Goal: Task Accomplishment & Management: Manage account settings

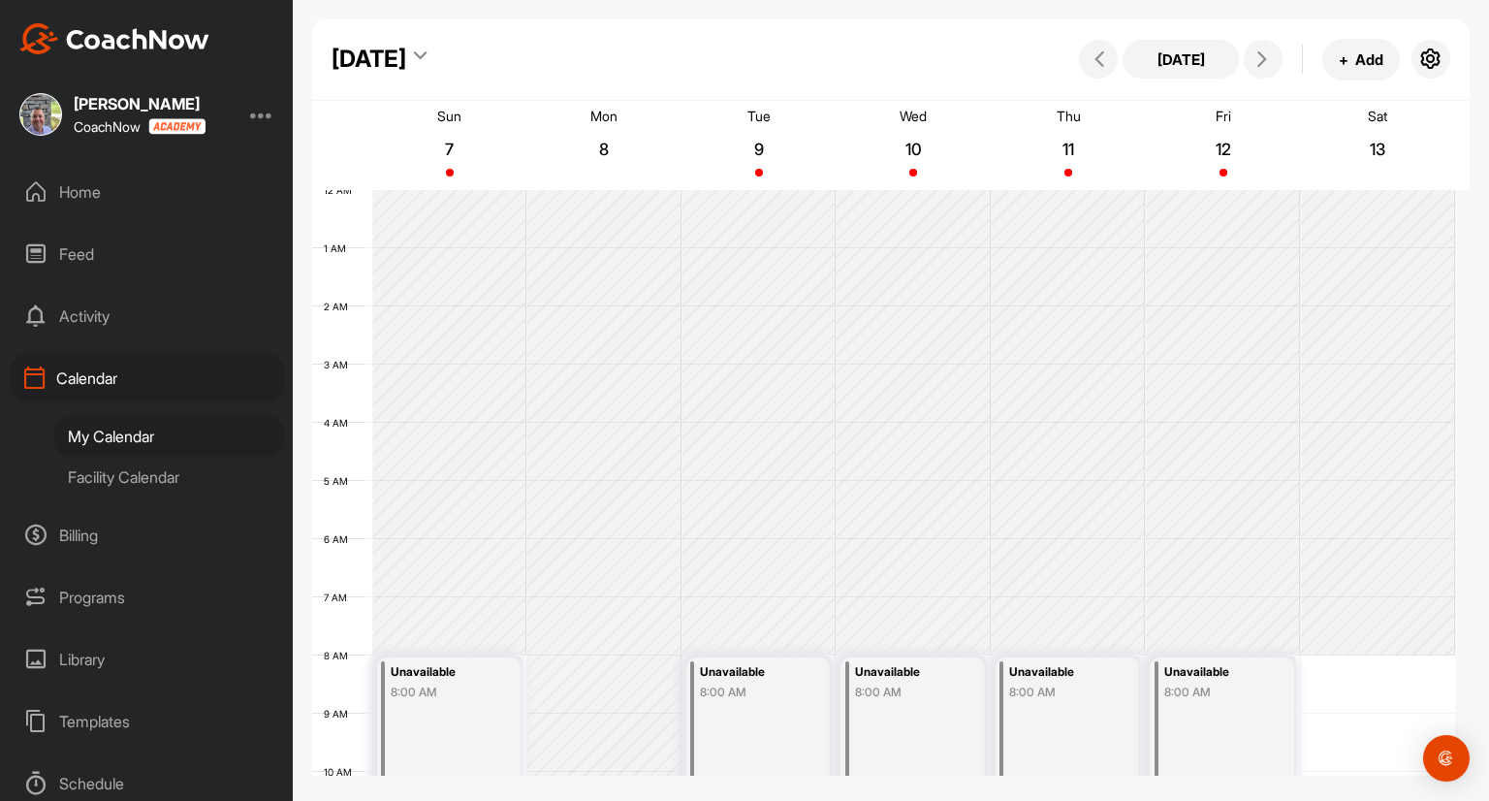
scroll to position [627, 0]
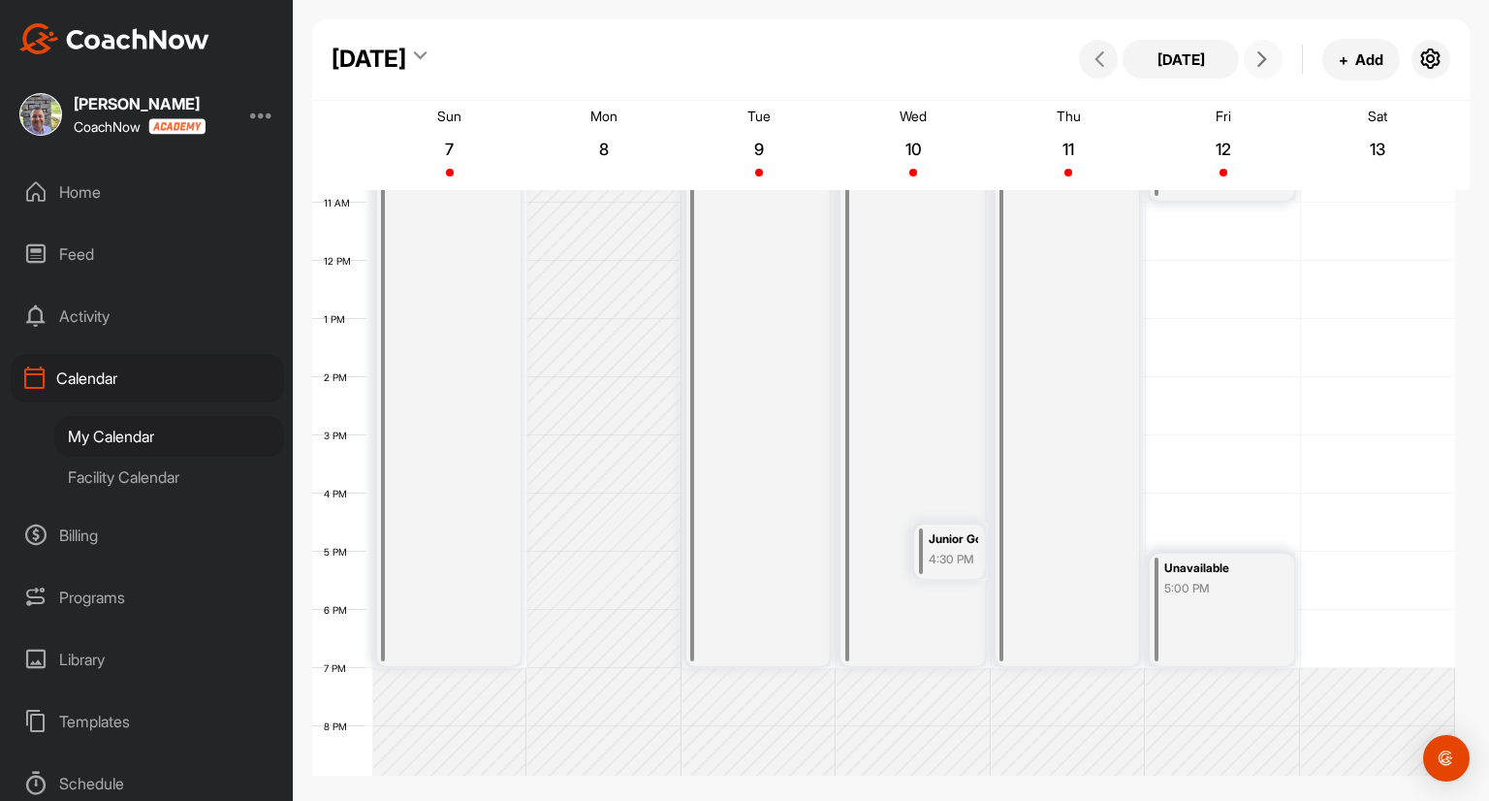
click at [1270, 64] on span at bounding box center [1263, 59] width 23 height 16
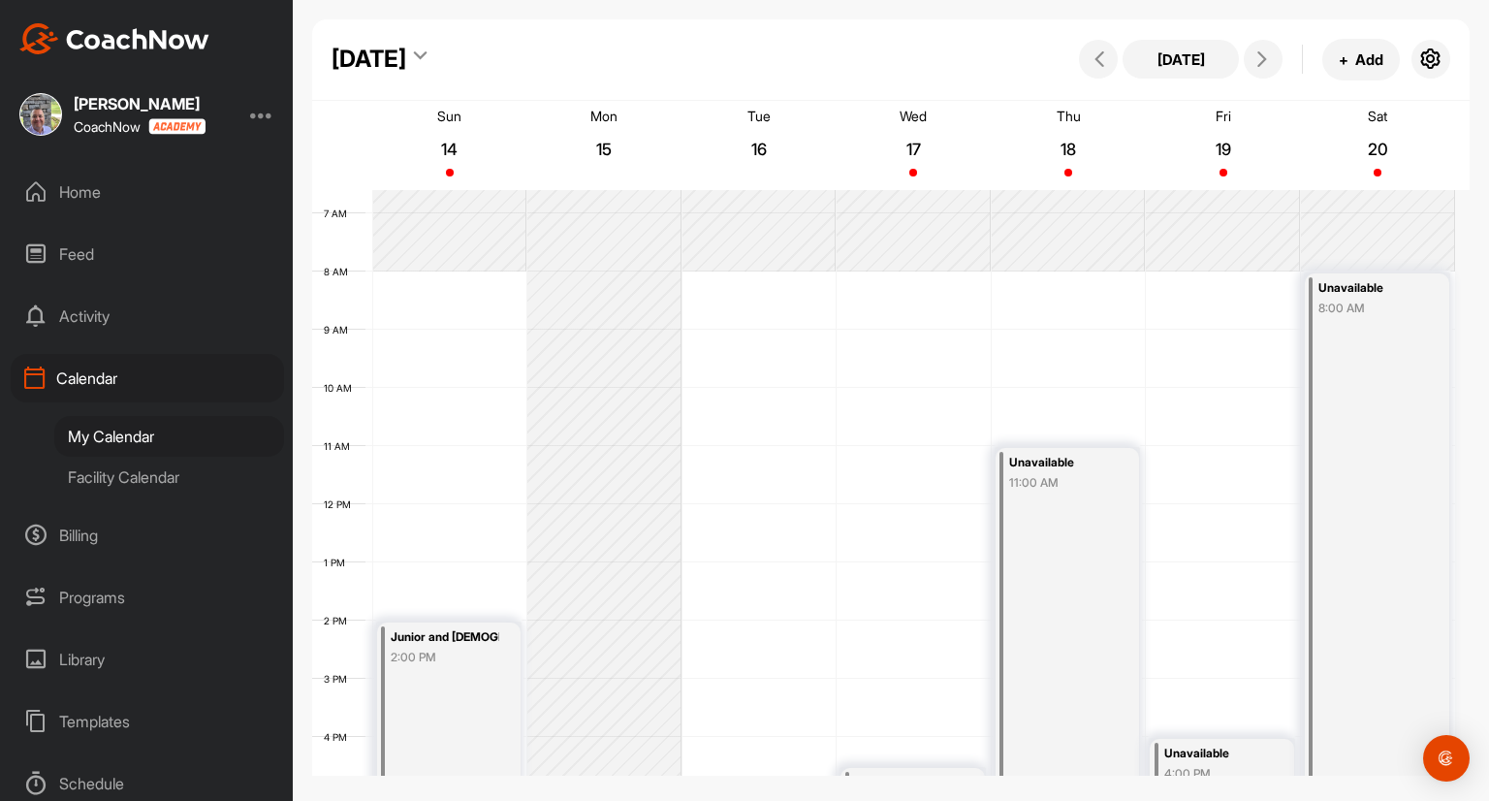
scroll to position [326, 0]
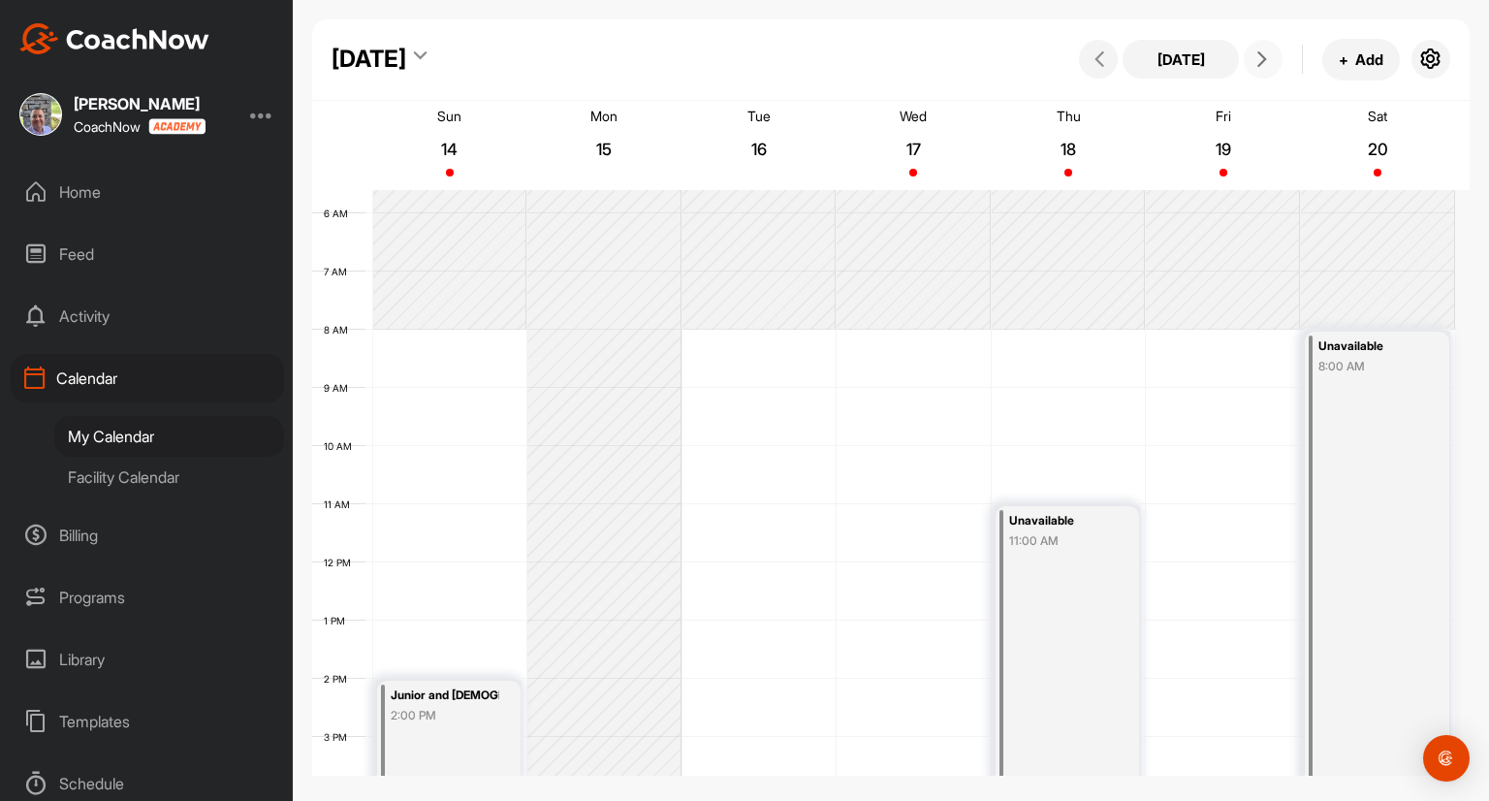
click at [1018, 329] on div "12 AM 1 AM 2 AM 3 AM 4 AM 5 AM 6 AM 7 AM 8 AM 9 AM 10 AM 11 AM 12 PM 1 PM 2 PM …" at bounding box center [883, 562] width 1143 height 1396
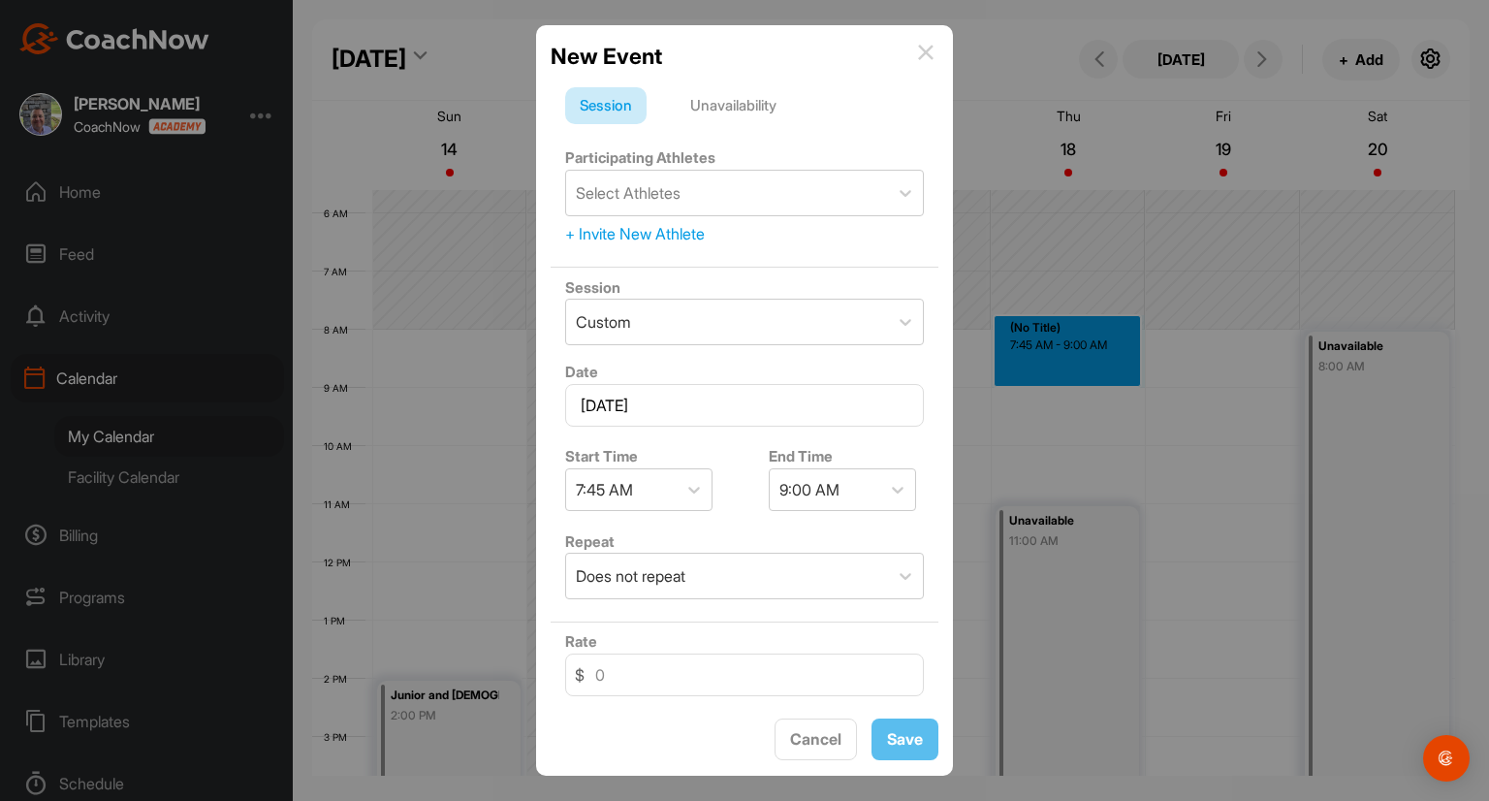
drag, startPoint x: 927, startPoint y: 48, endPoint x: 952, endPoint y: 106, distance: 63.4
click at [927, 48] on img at bounding box center [926, 53] width 16 height 16
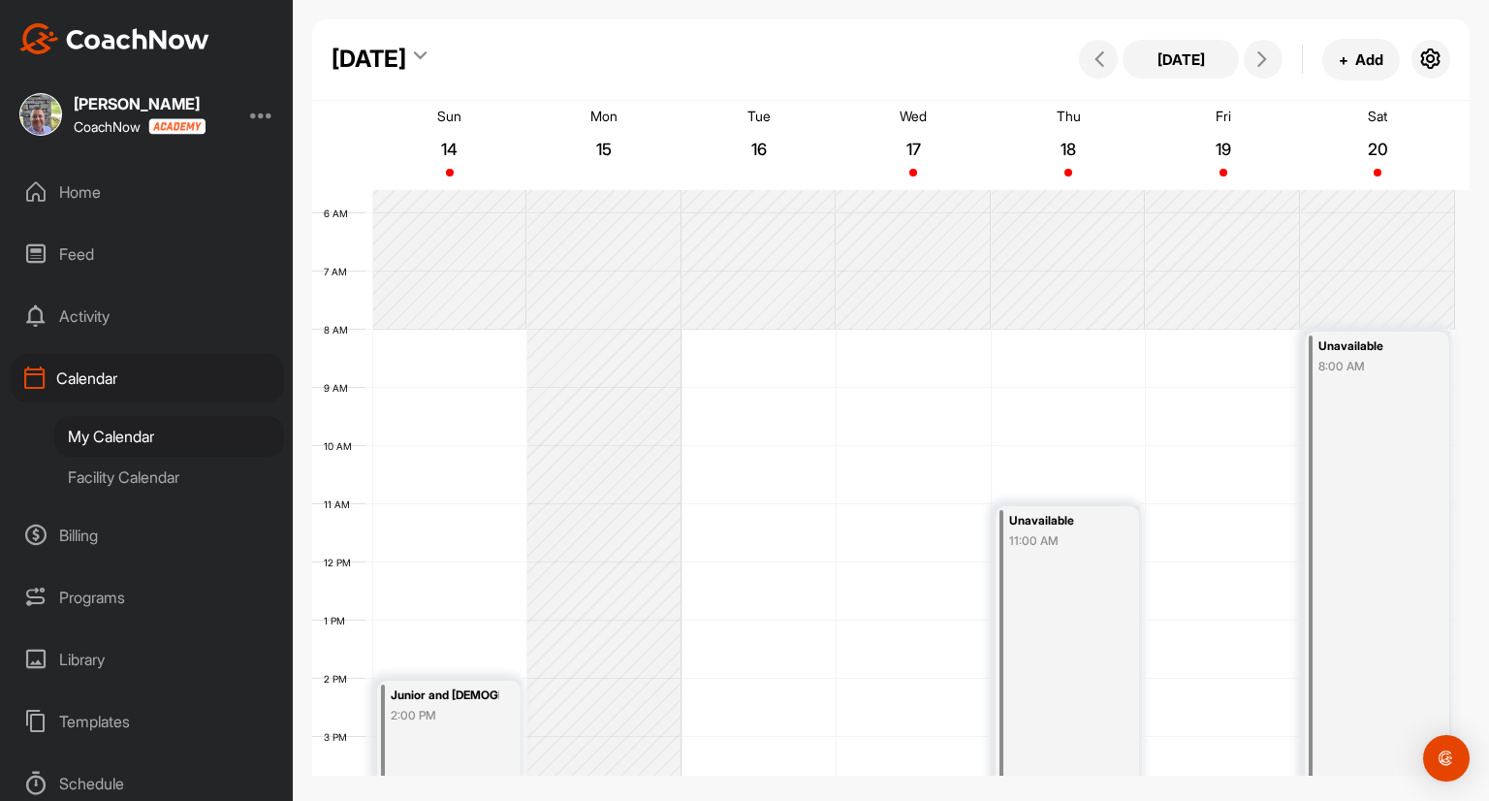
click at [1035, 346] on div "12 AM 1 AM 2 AM 3 AM 4 AM 5 AM 6 AM 7 AM 8 AM 9 AM 10 AM 11 AM 12 PM 1 PM 2 PM …" at bounding box center [883, 562] width 1143 height 1396
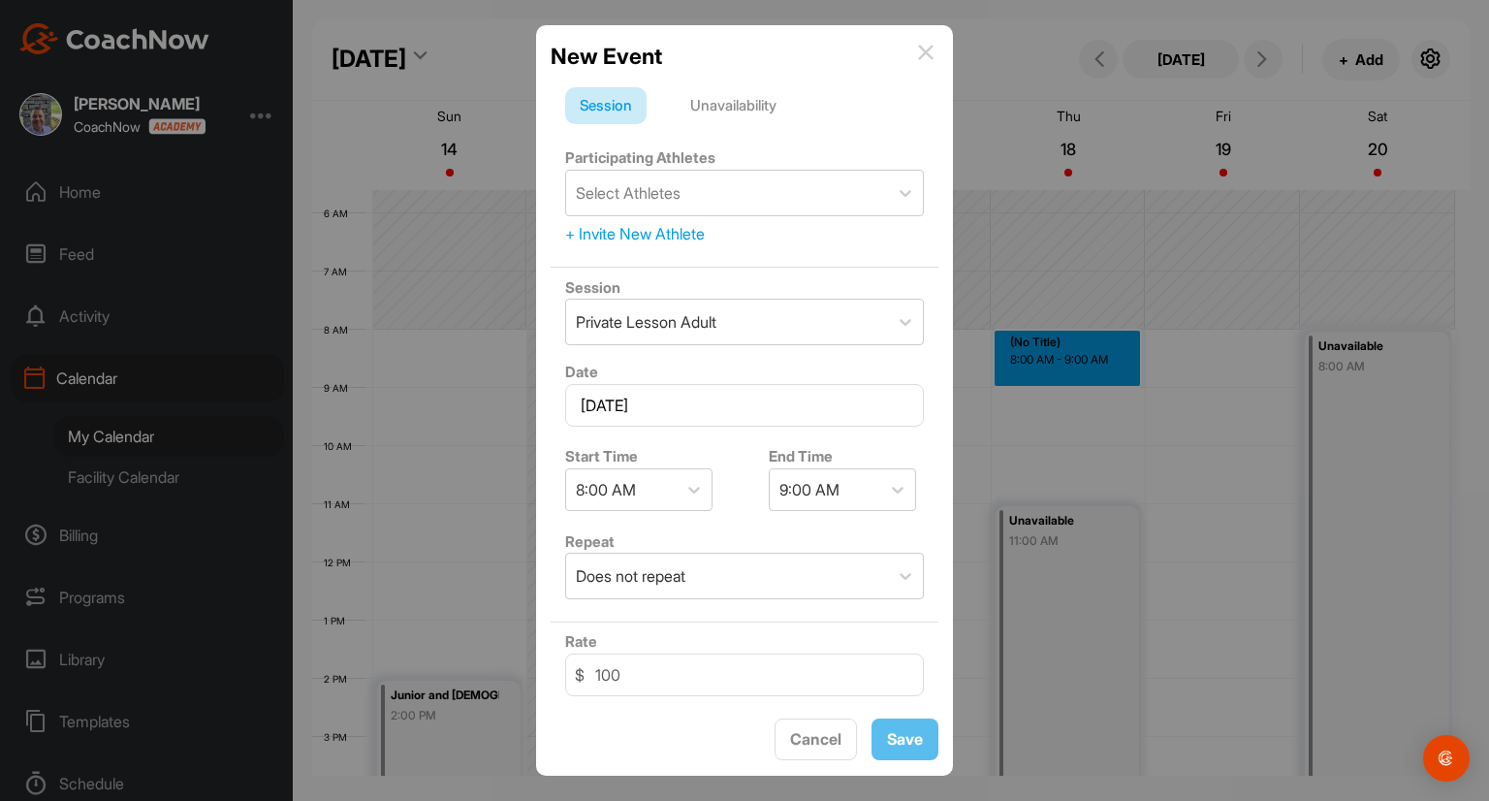
click at [749, 109] on div "Unavailability" at bounding box center [733, 105] width 115 height 37
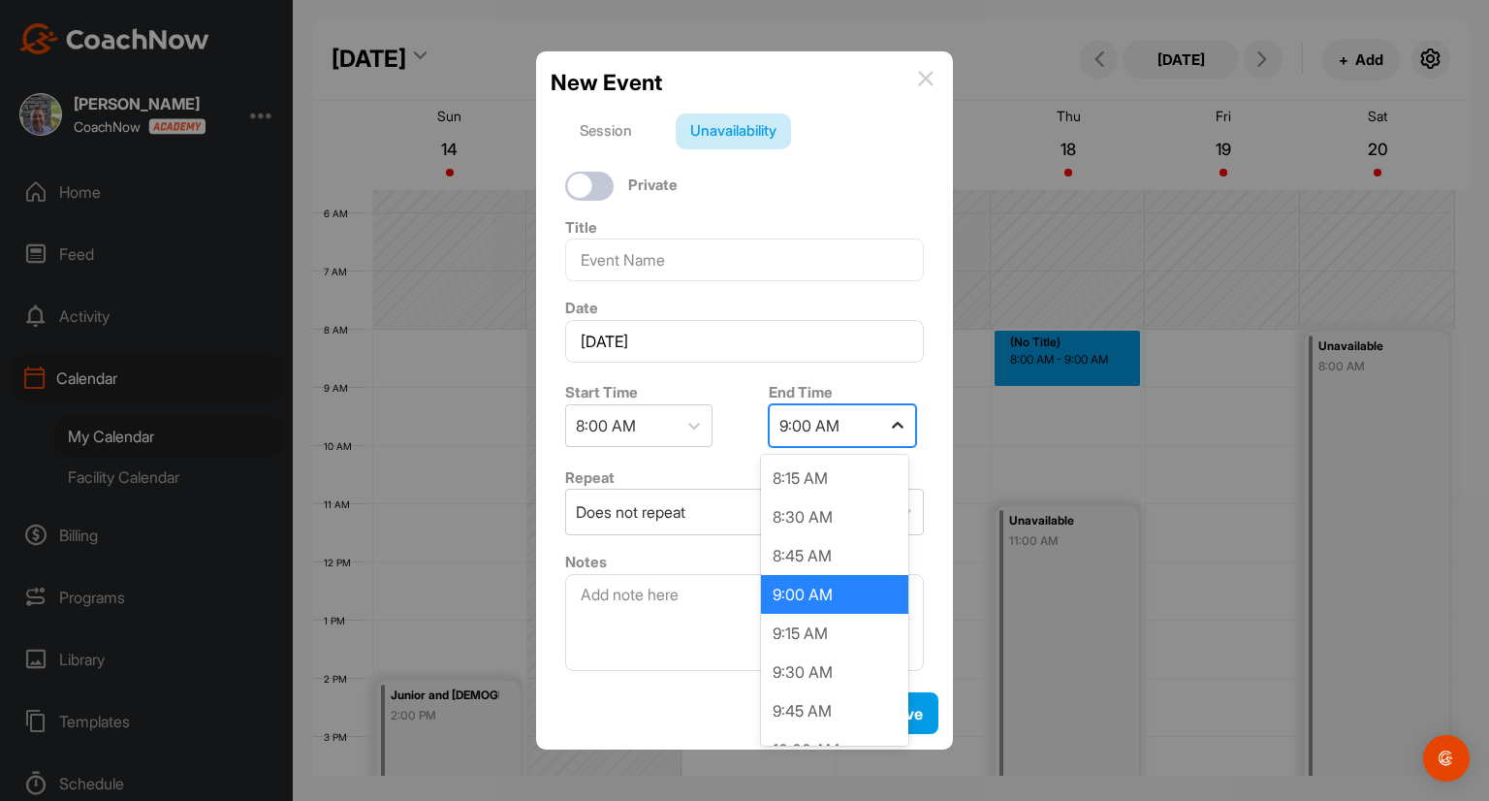
click at [889, 424] on icon at bounding box center [897, 425] width 19 height 19
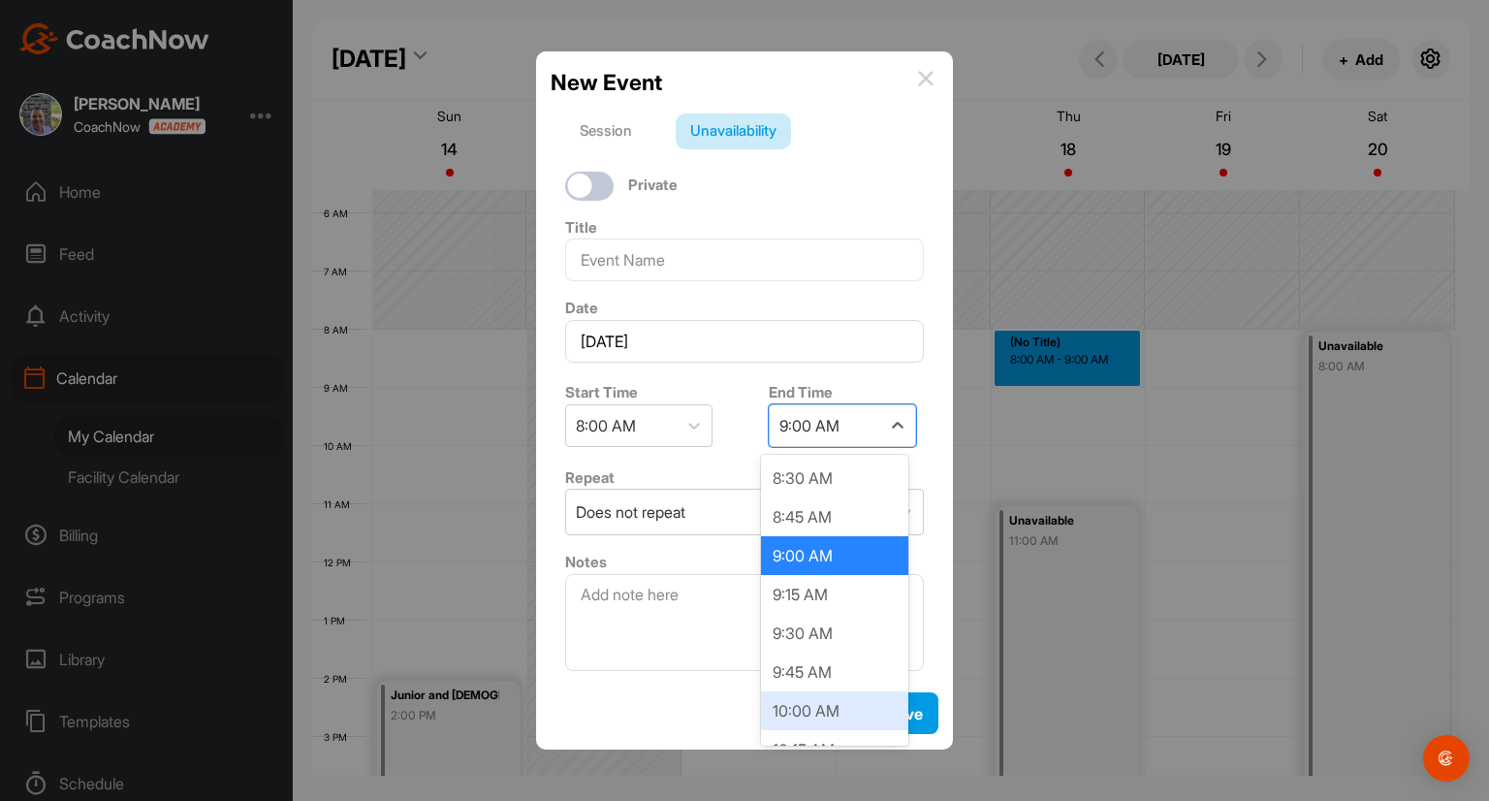
click at [861, 711] on div "10:00 AM" at bounding box center [834, 710] width 147 height 39
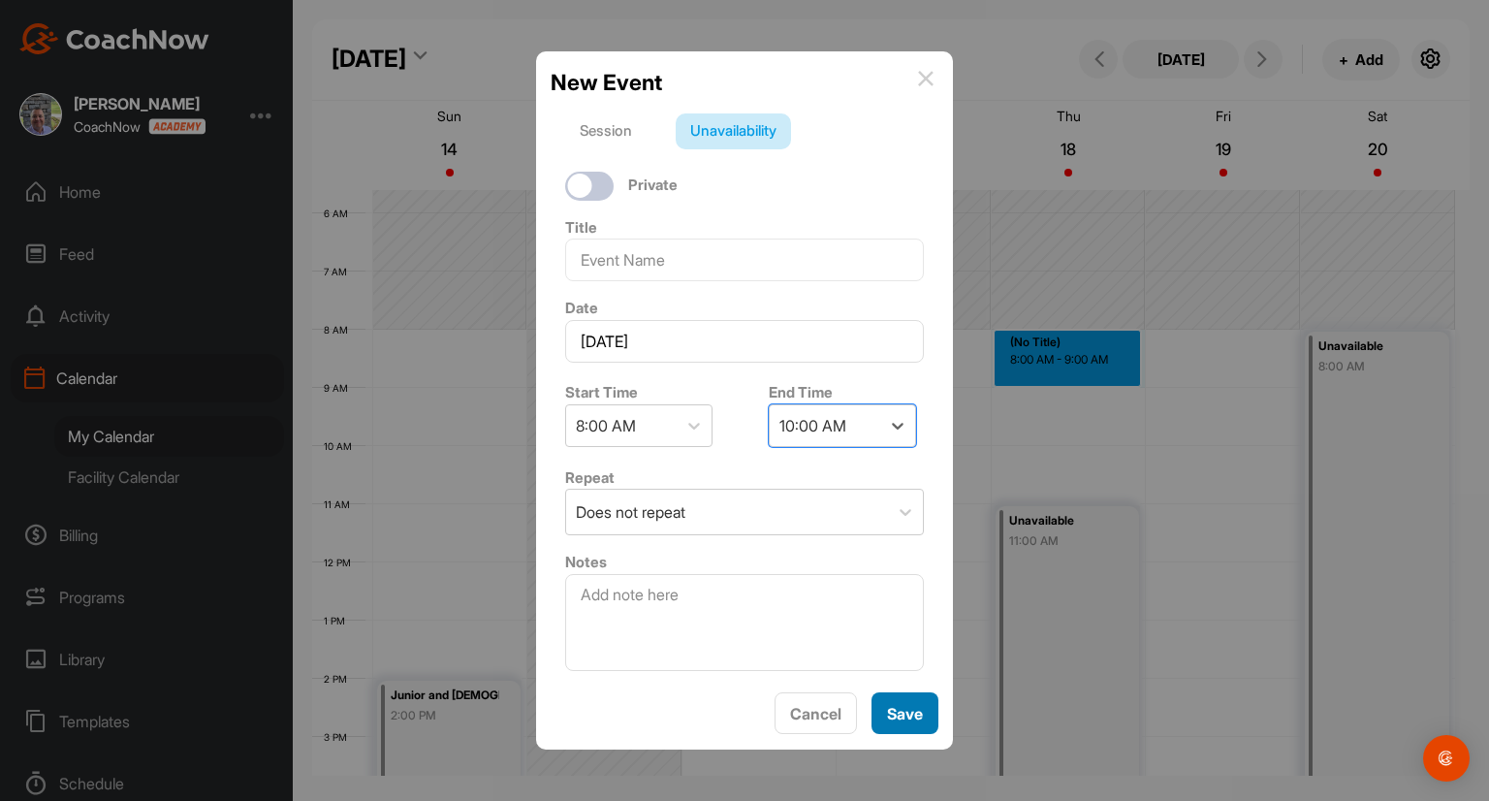
click at [904, 701] on button "Save" at bounding box center [905, 713] width 67 height 42
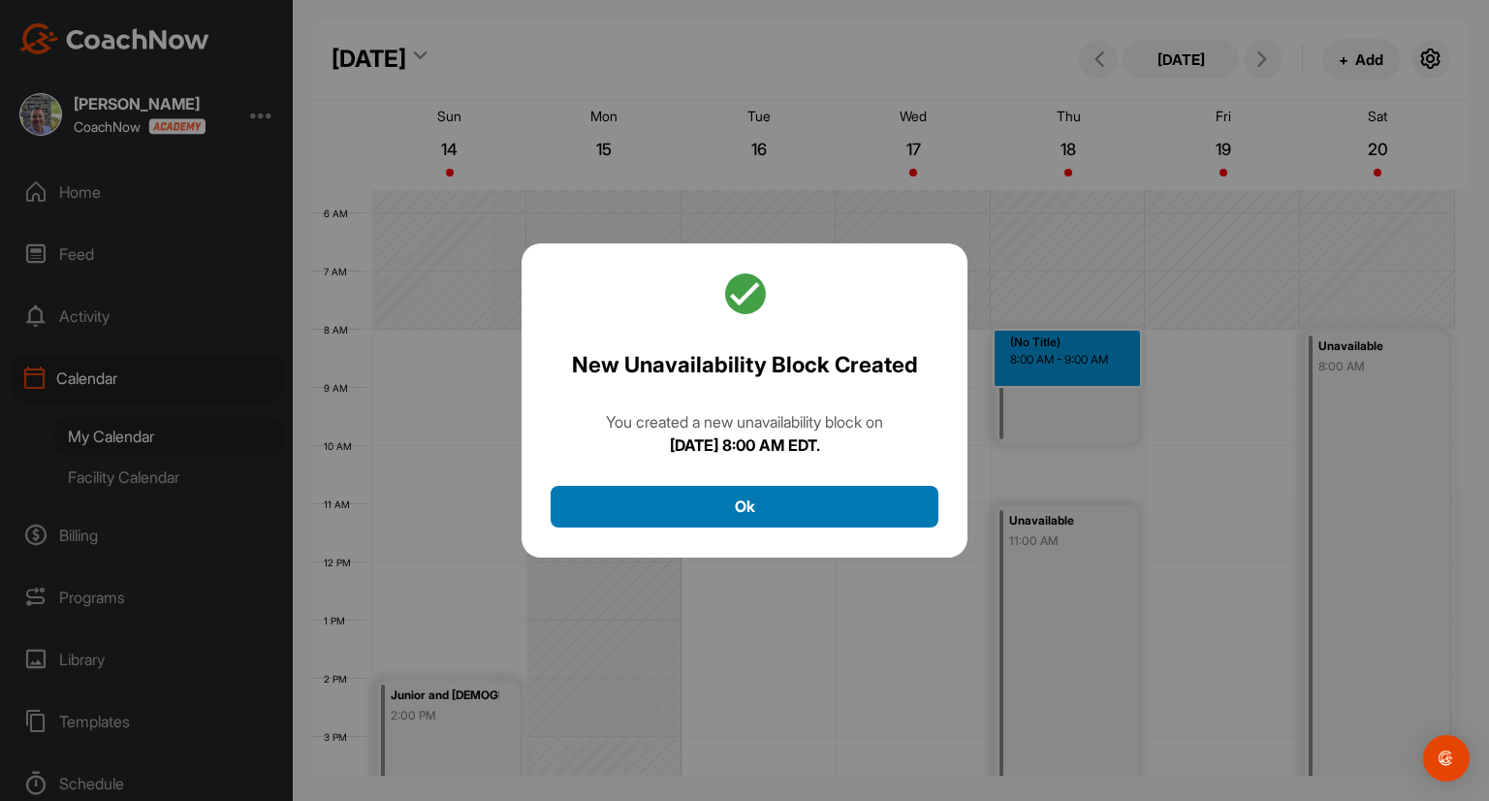
drag, startPoint x: 849, startPoint y: 499, endPoint x: 878, endPoint y: 499, distance: 28.1
click at [851, 497] on button "Ok" at bounding box center [745, 507] width 388 height 42
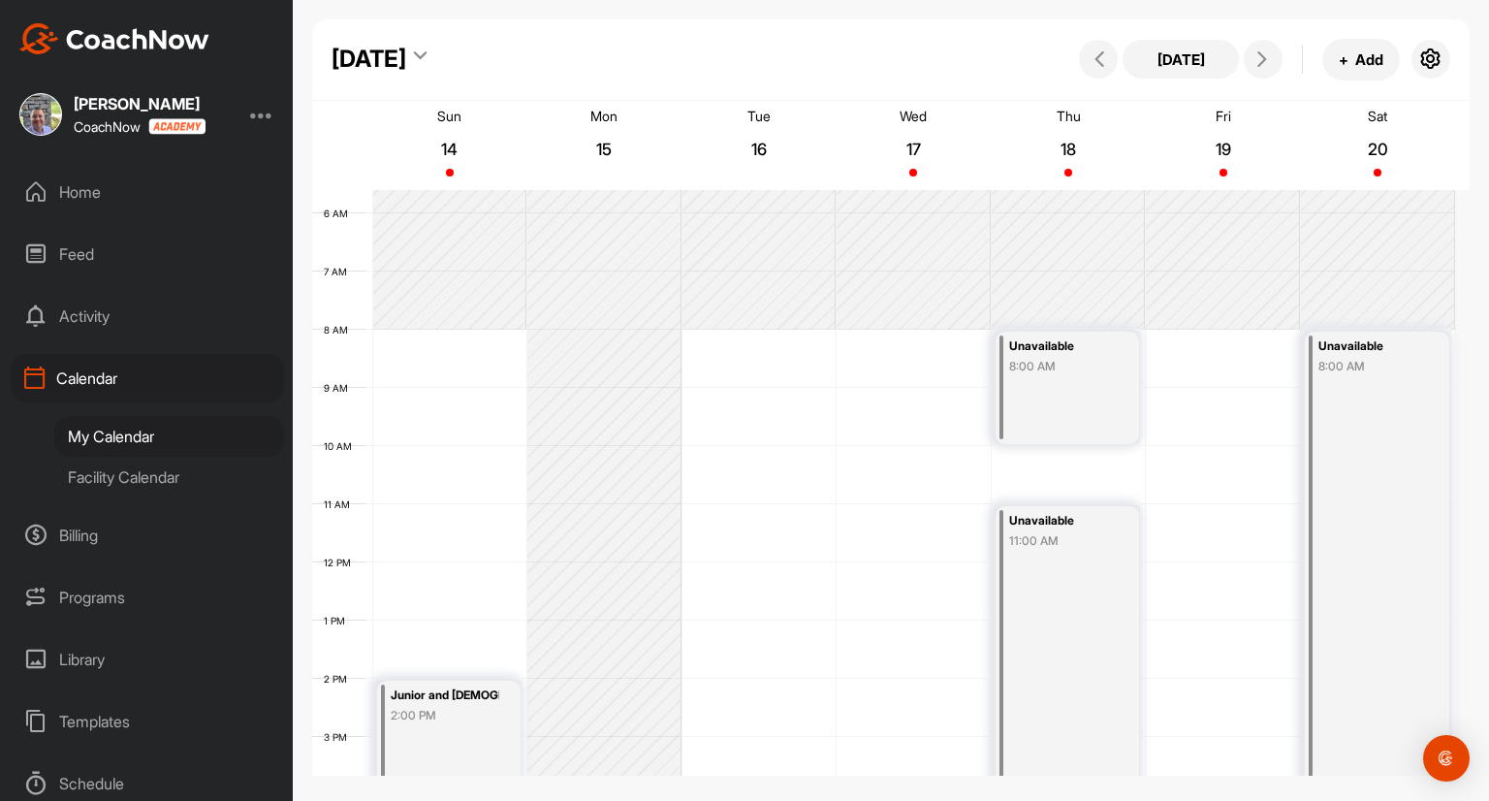
click at [1088, 415] on div "Unavailable 8:00 AM" at bounding box center [1068, 388] width 144 height 112
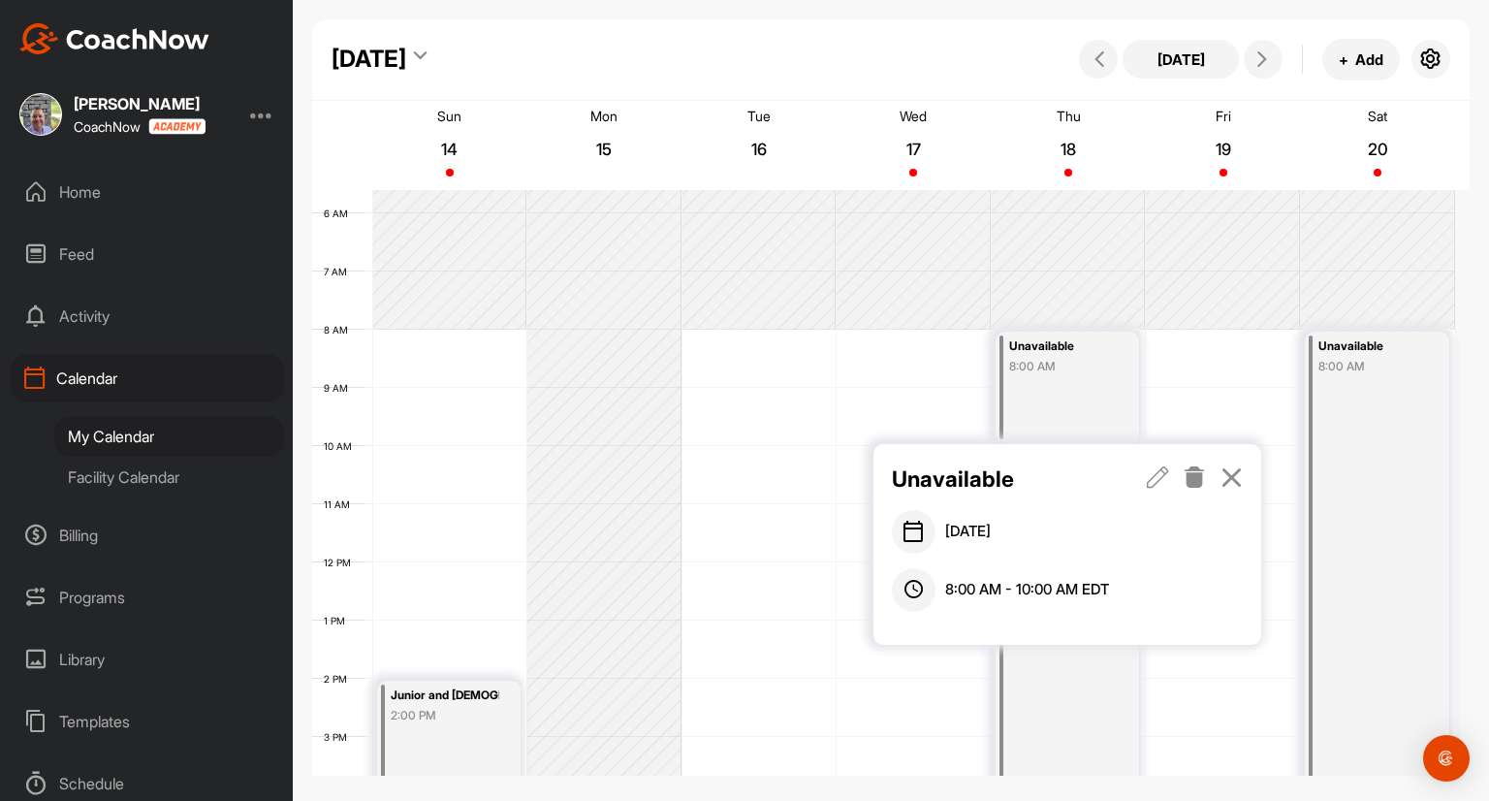
click at [1197, 476] on icon at bounding box center [1195, 476] width 22 height 21
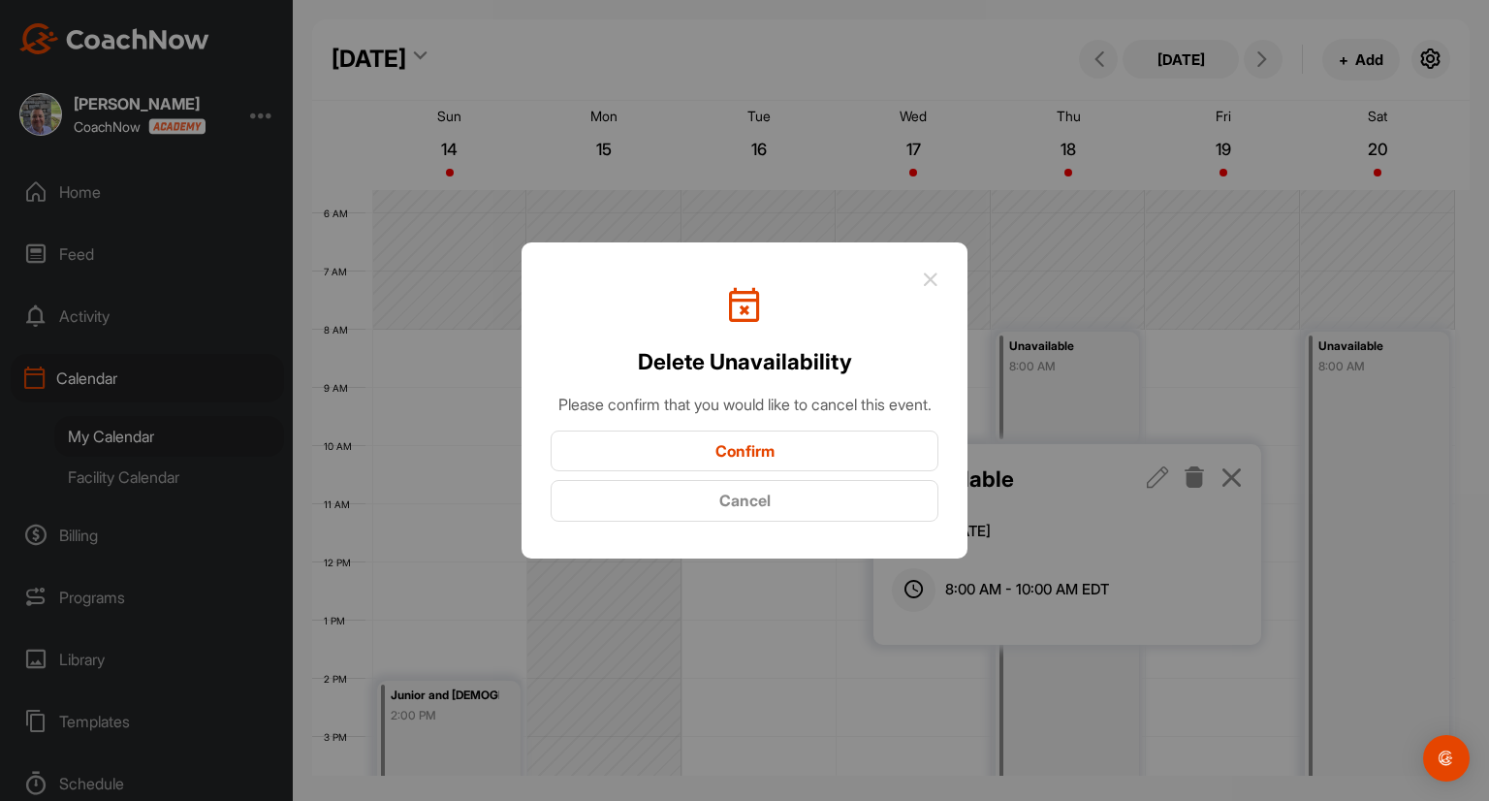
click at [812, 465] on button "Confirm" at bounding box center [745, 452] width 388 height 42
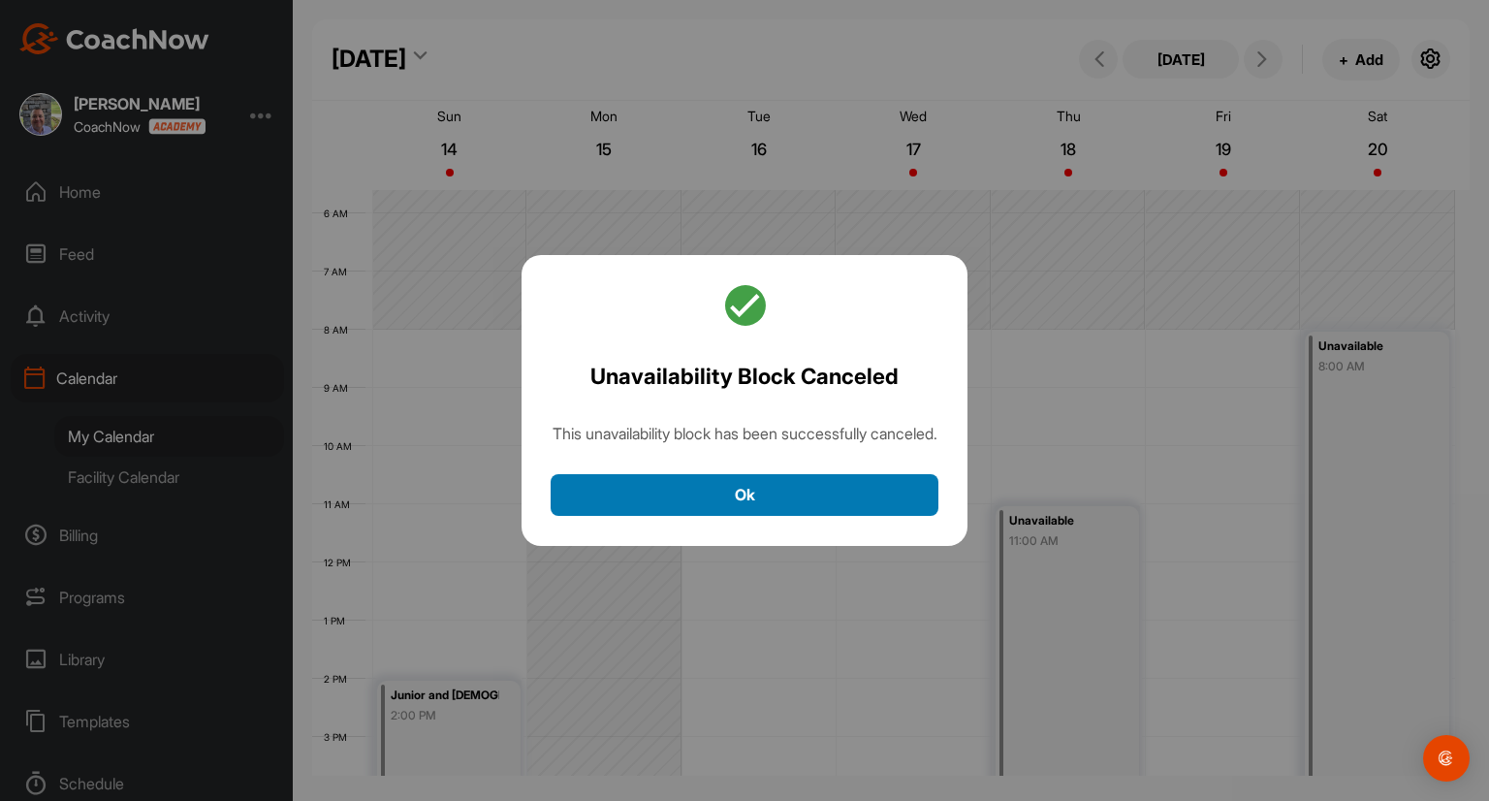
click at [807, 513] on button "Ok" at bounding box center [745, 495] width 388 height 42
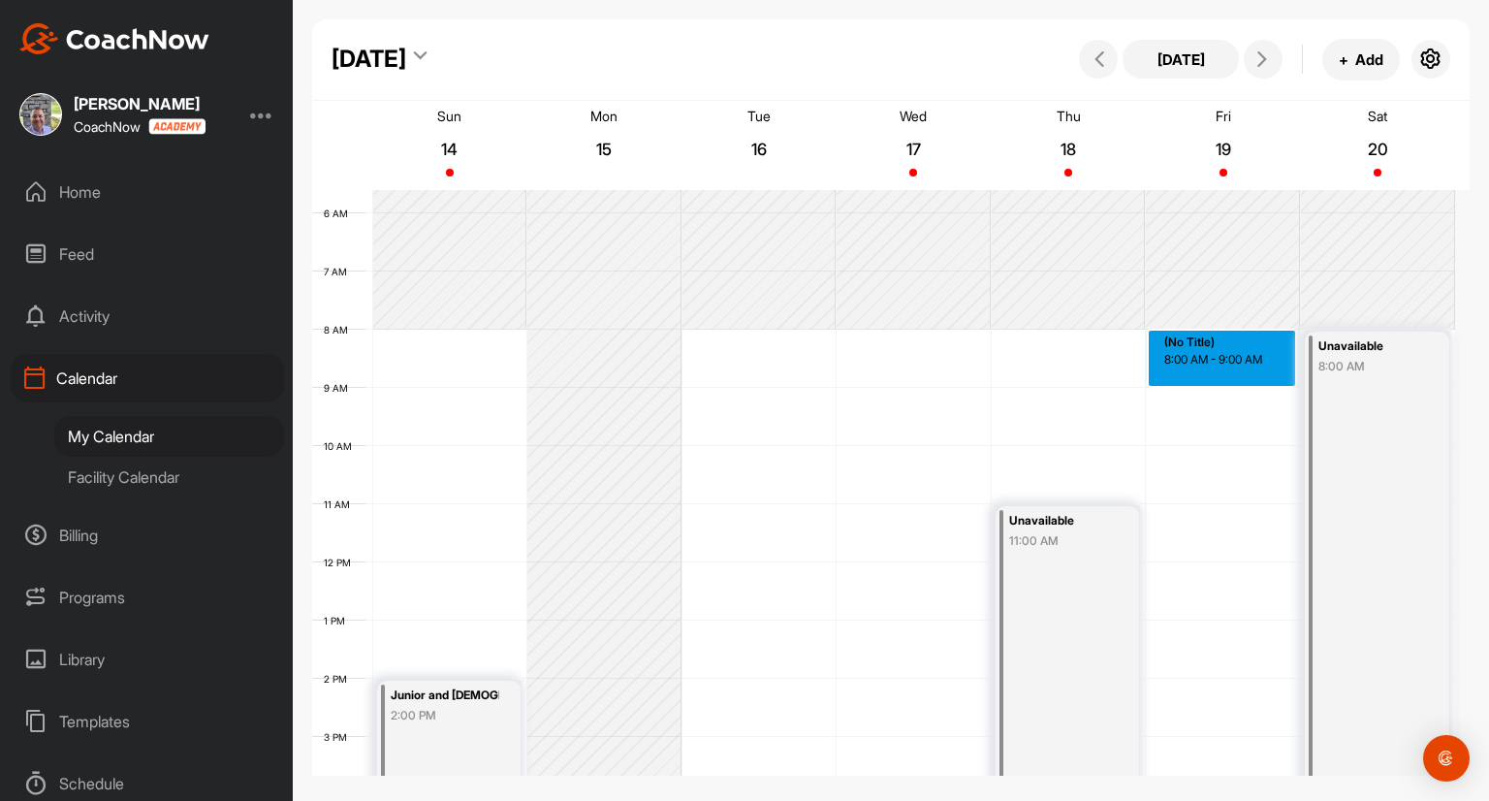
click at [1226, 355] on div "12 AM 1 AM 2 AM 3 AM 4 AM 5 AM 6 AM 7 AM 8 AM 9 AM 10 AM 11 AM 12 PM 1 PM 2 PM …" at bounding box center [883, 562] width 1143 height 1396
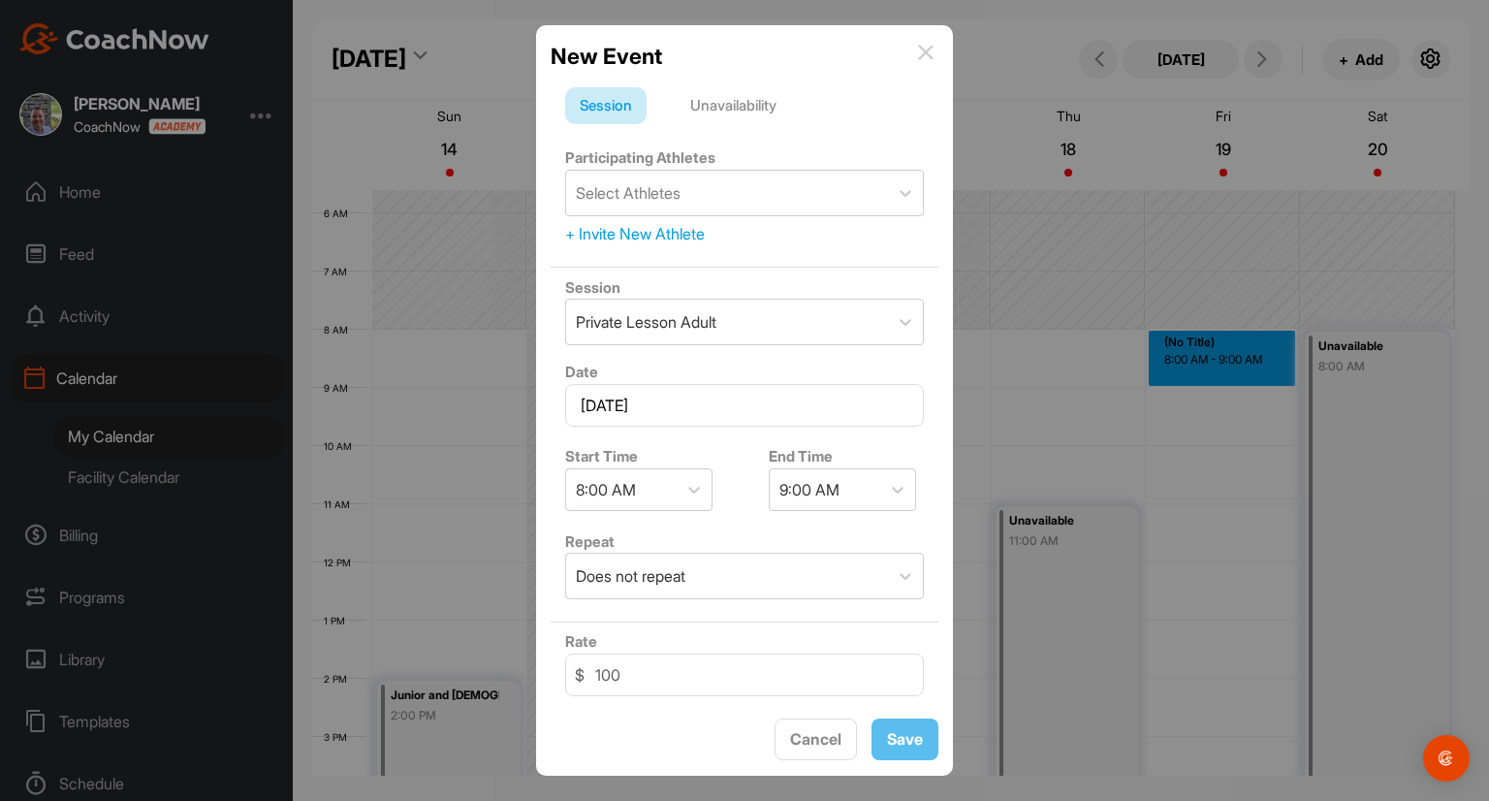
click at [768, 113] on div "Unavailability" at bounding box center [733, 105] width 115 height 37
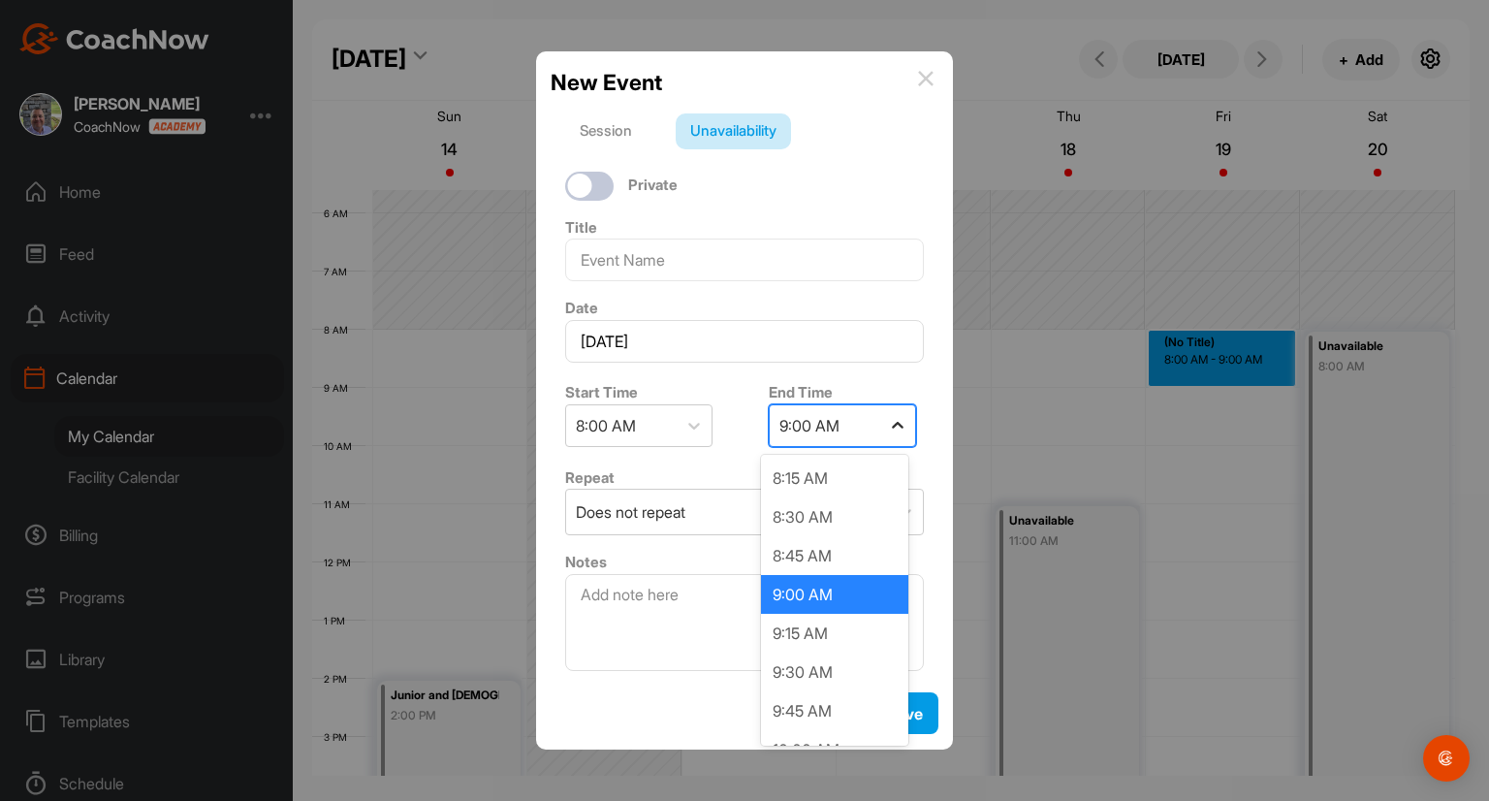
click at [892, 428] on icon at bounding box center [897, 425] width 19 height 19
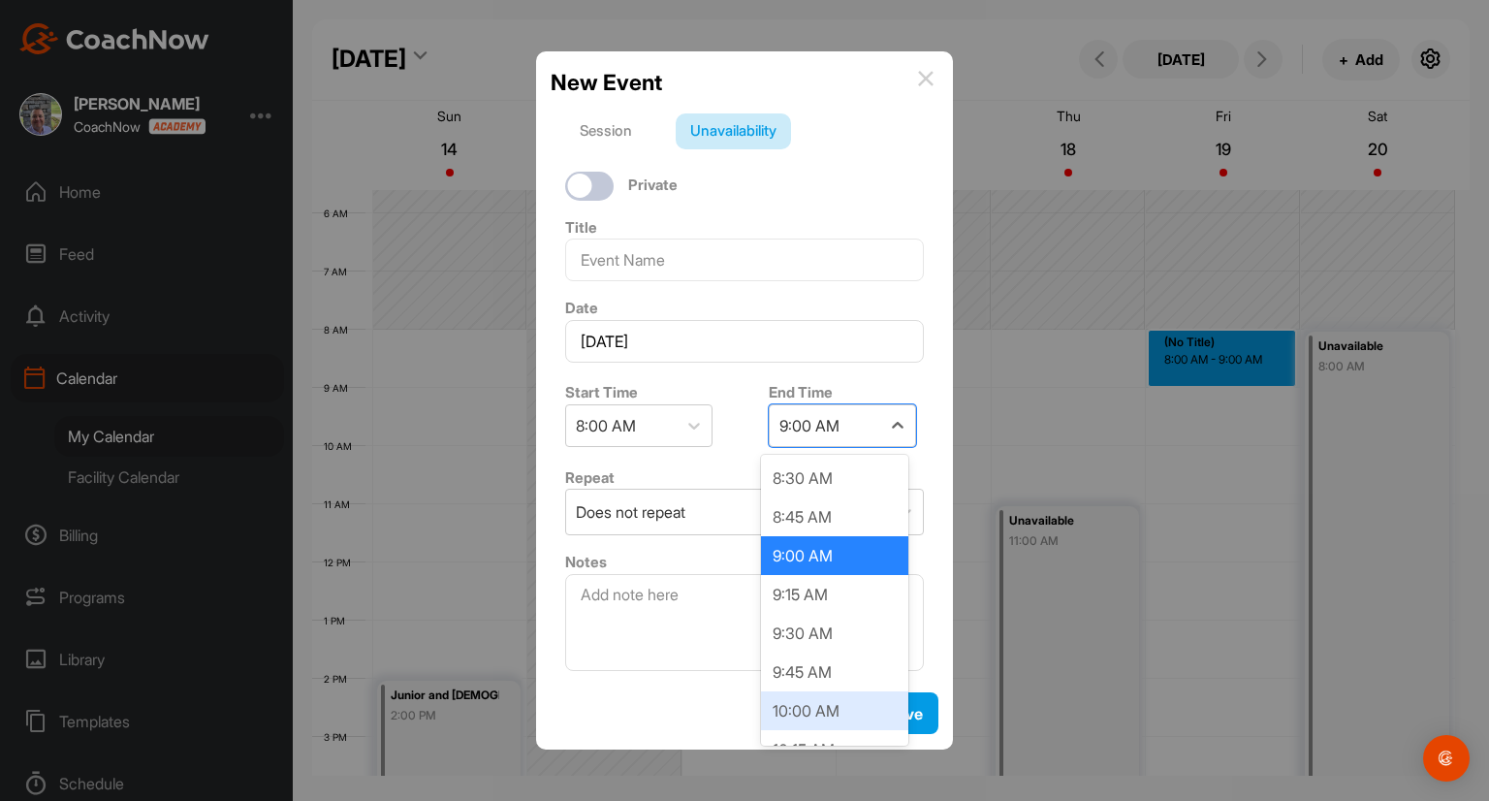
click at [846, 718] on div "10:00 AM" at bounding box center [834, 710] width 147 height 39
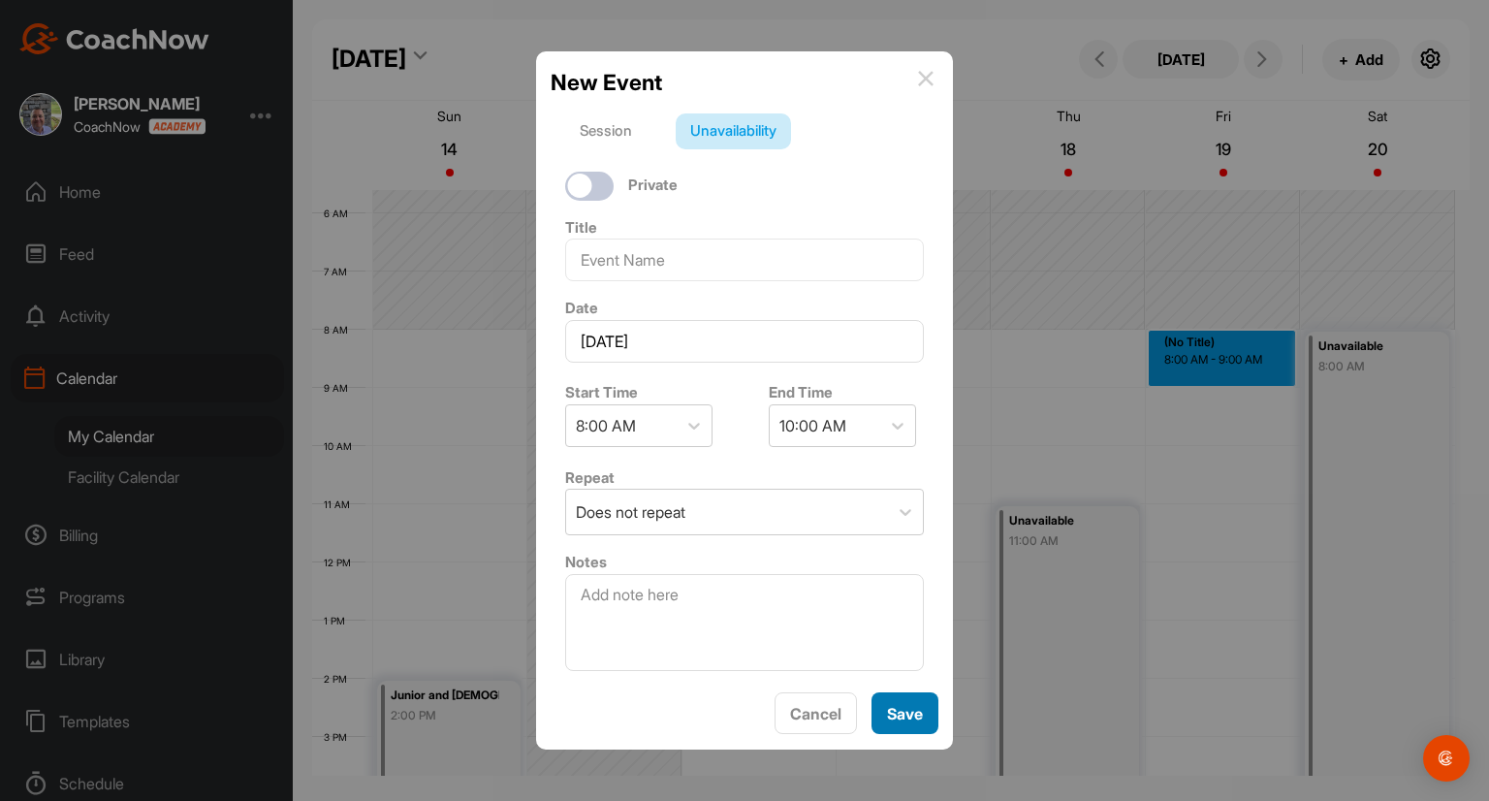
click at [896, 715] on button "Save" at bounding box center [905, 713] width 67 height 42
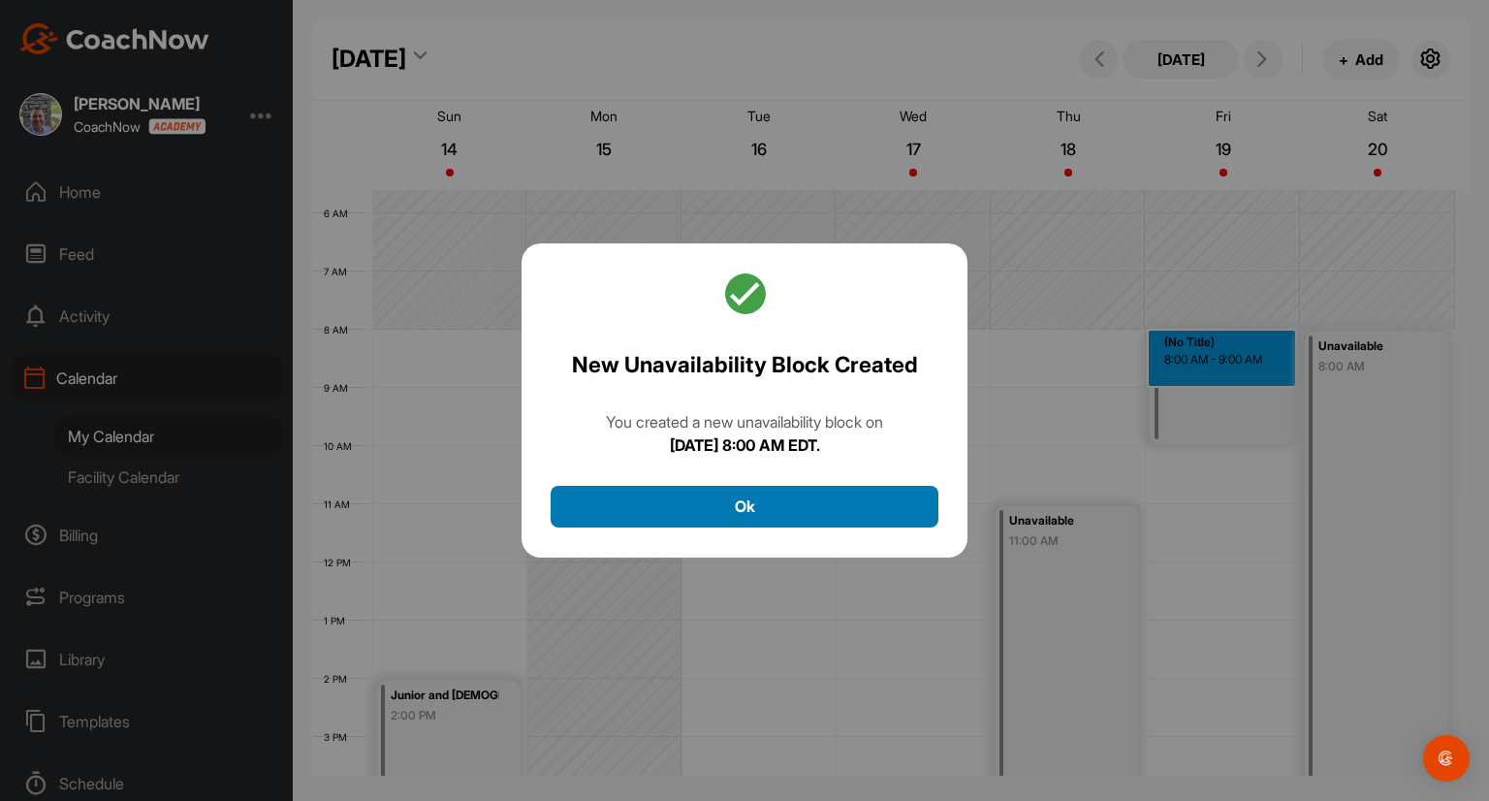
click at [838, 510] on button "Ok" at bounding box center [745, 507] width 388 height 42
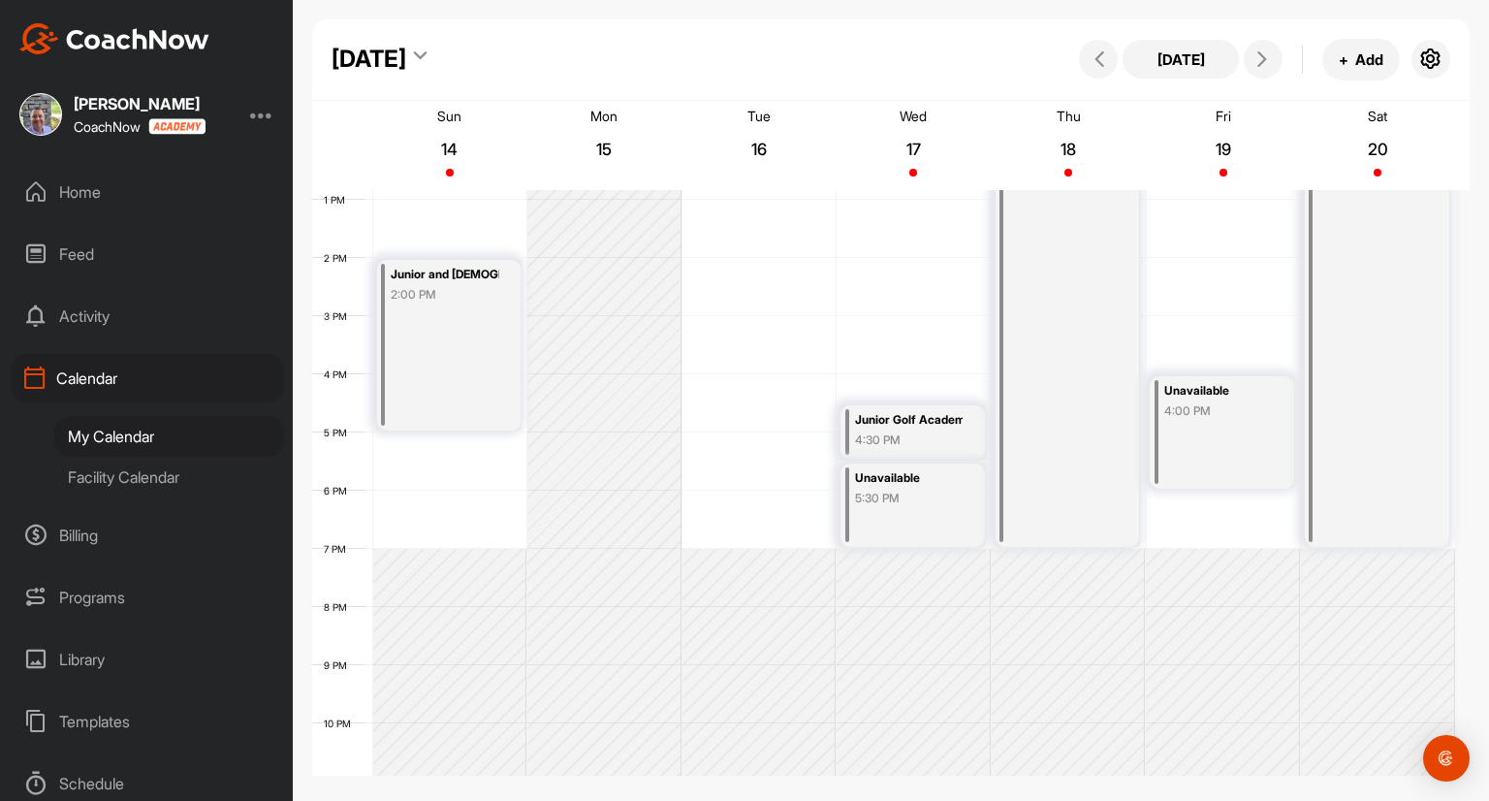
scroll to position [811, 0]
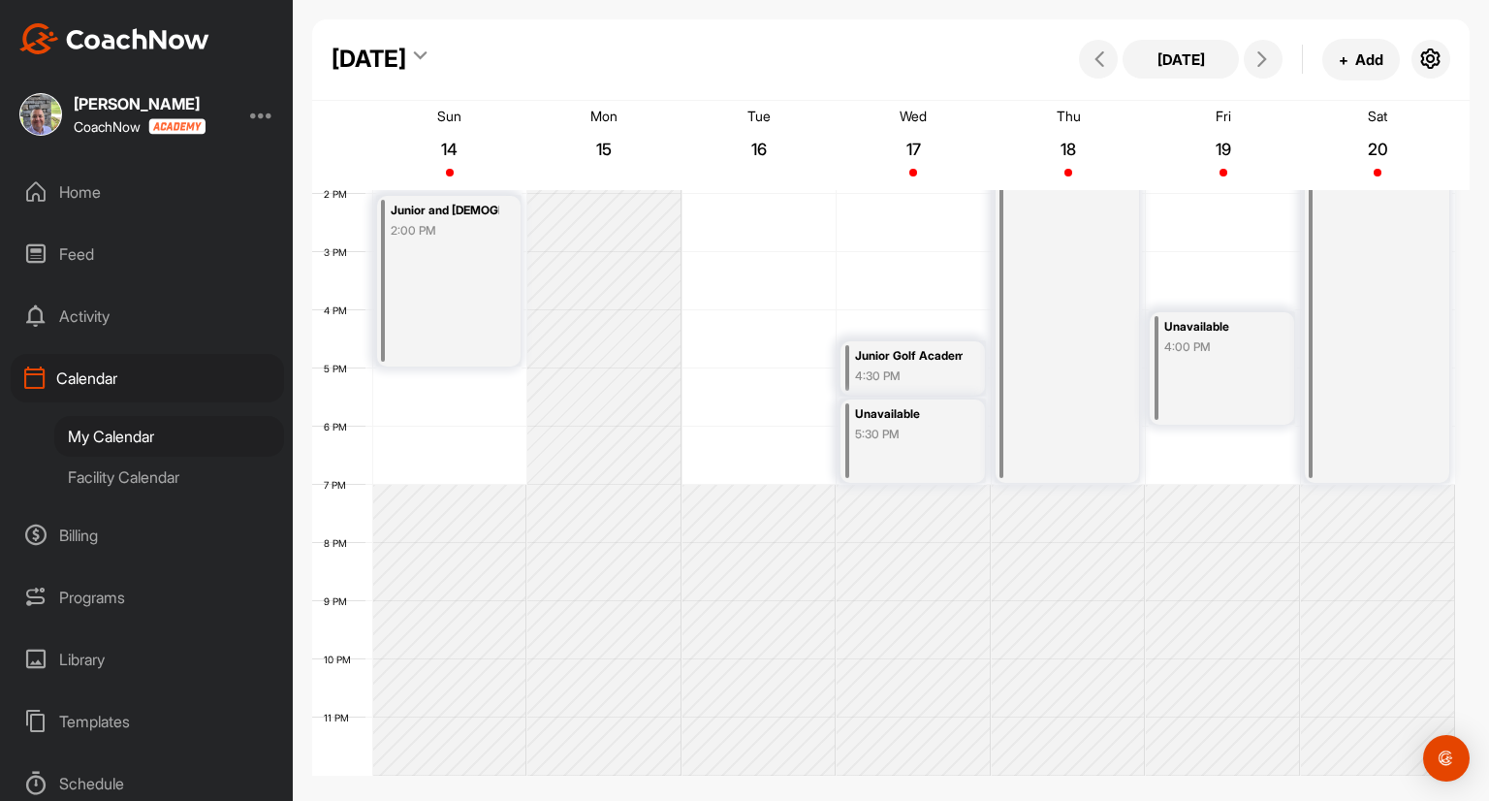
click at [1226, 404] on div "Unavailable 4:00 PM" at bounding box center [1222, 368] width 144 height 112
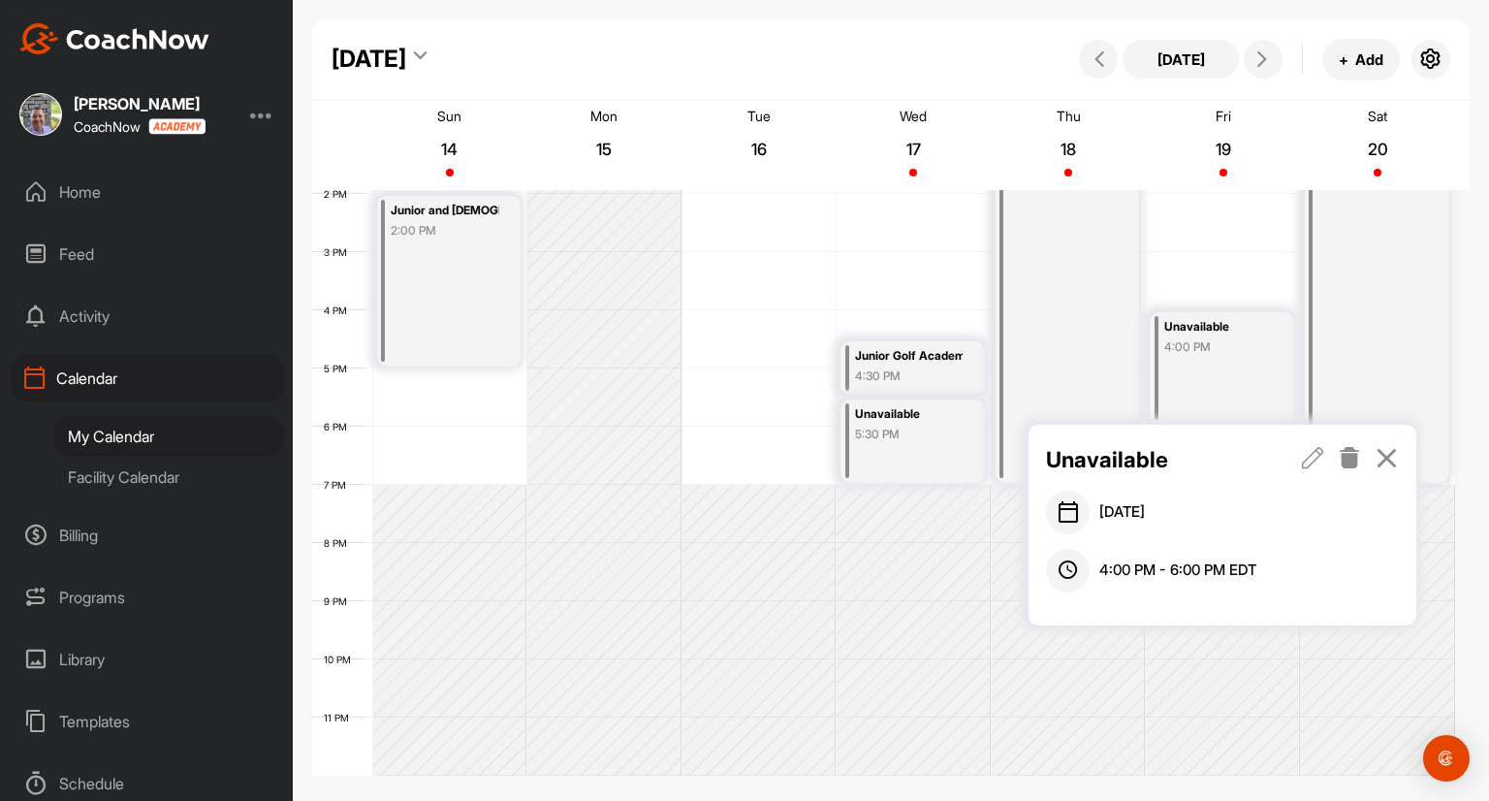
click at [1317, 460] on icon at bounding box center [1313, 457] width 22 height 21
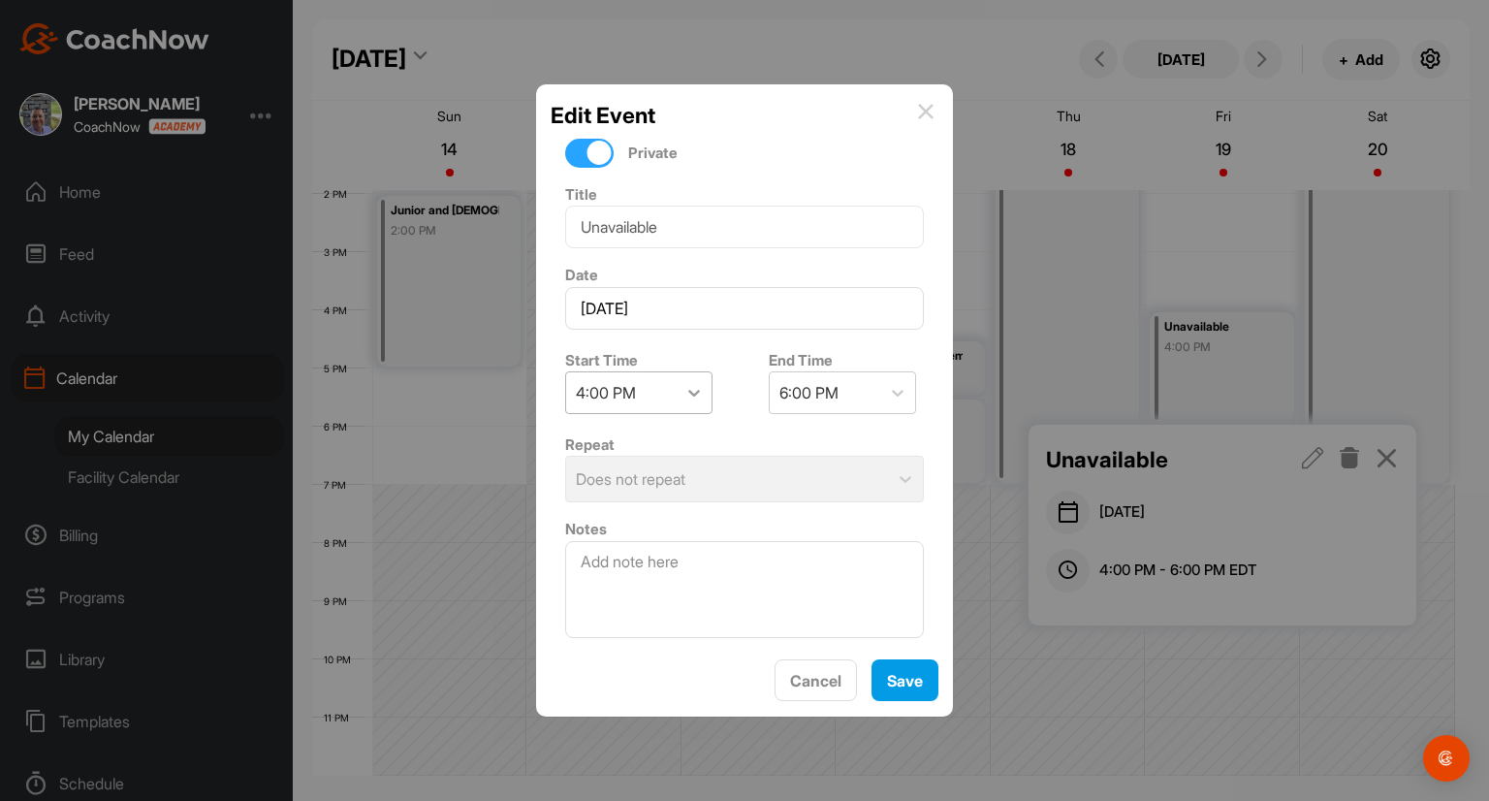
click at [692, 392] on icon at bounding box center [694, 392] width 19 height 19
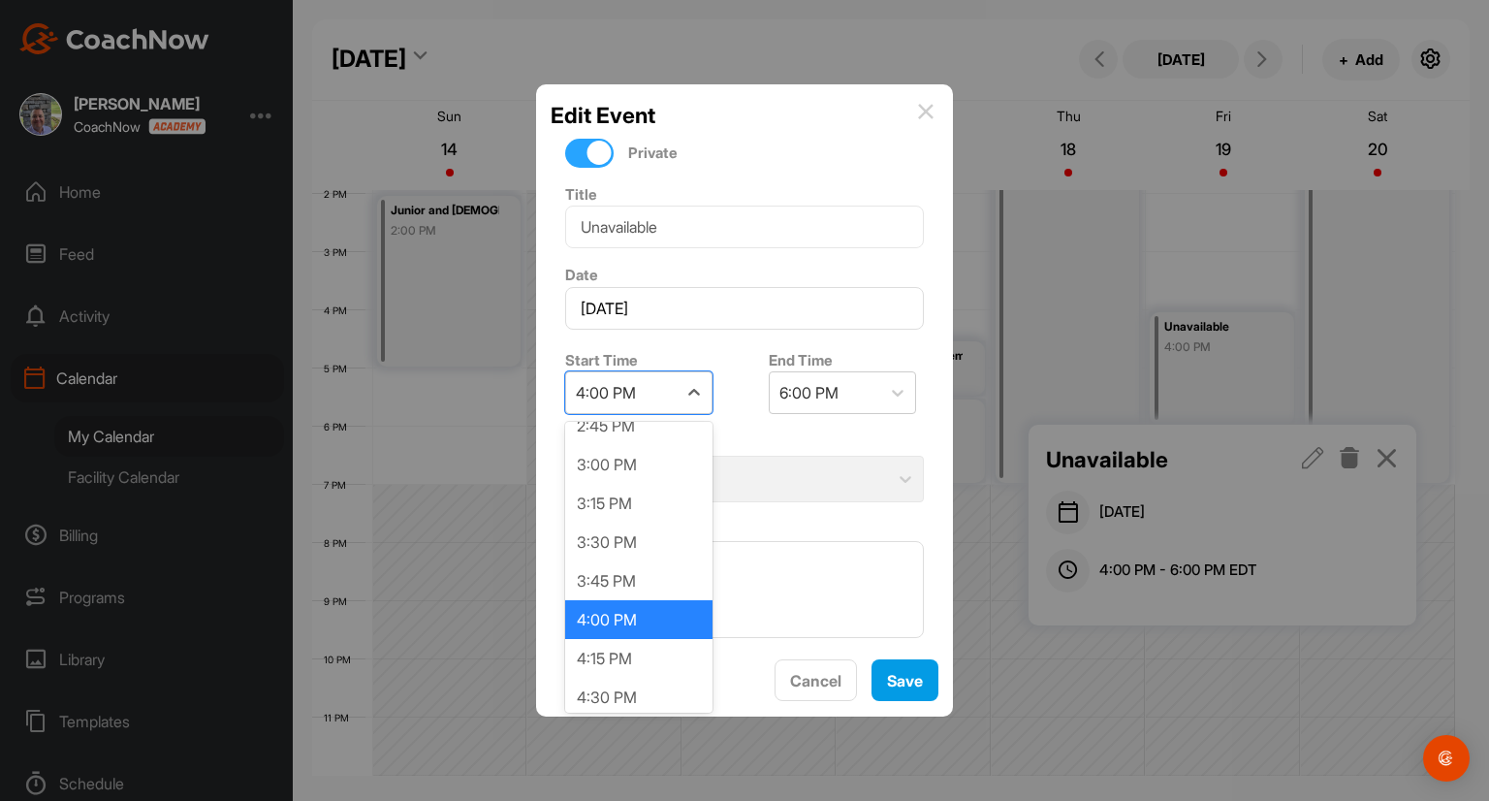
scroll to position [2324, 0]
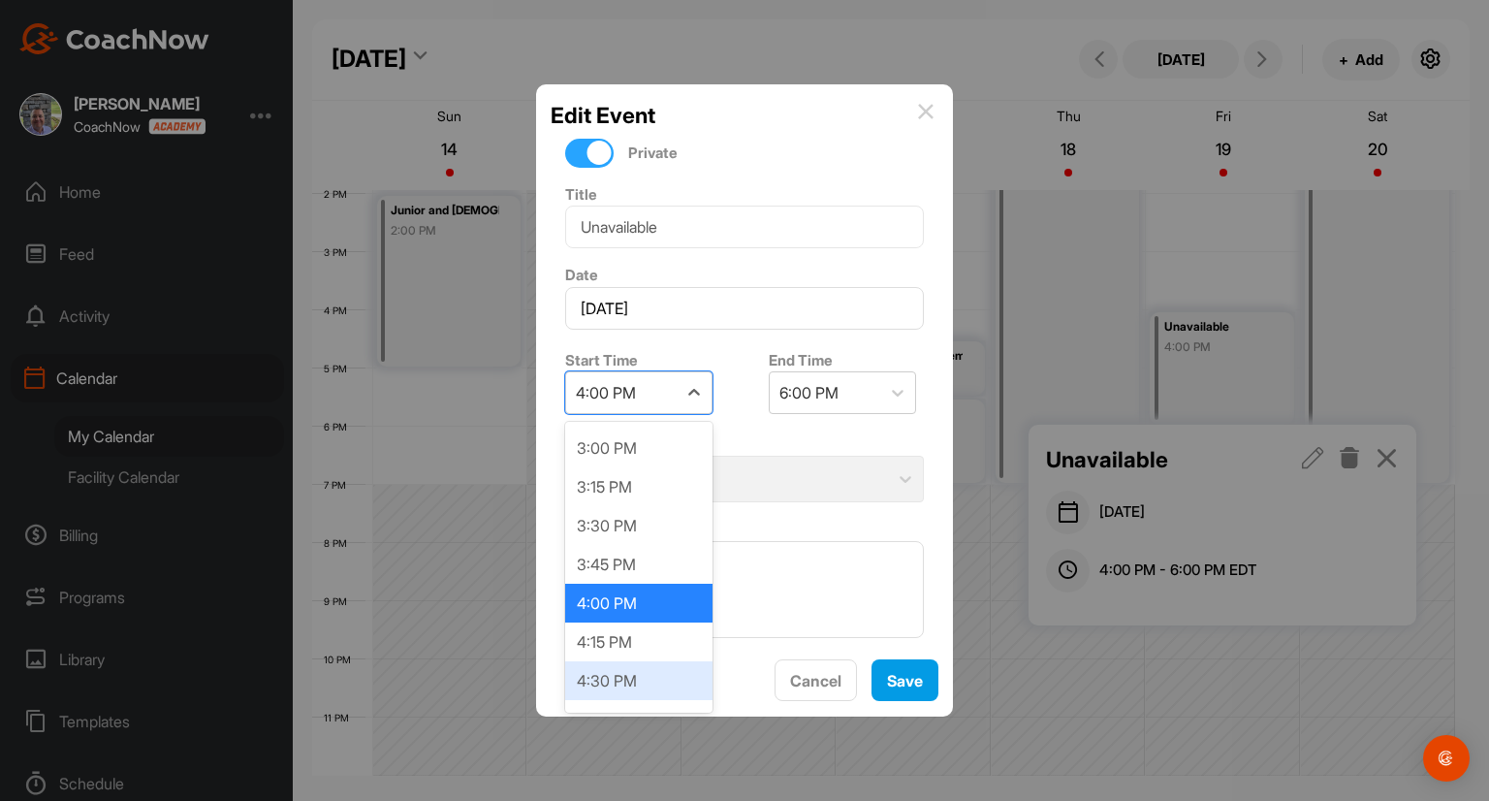
click at [667, 676] on div "4:30 PM" at bounding box center [638, 680] width 147 height 39
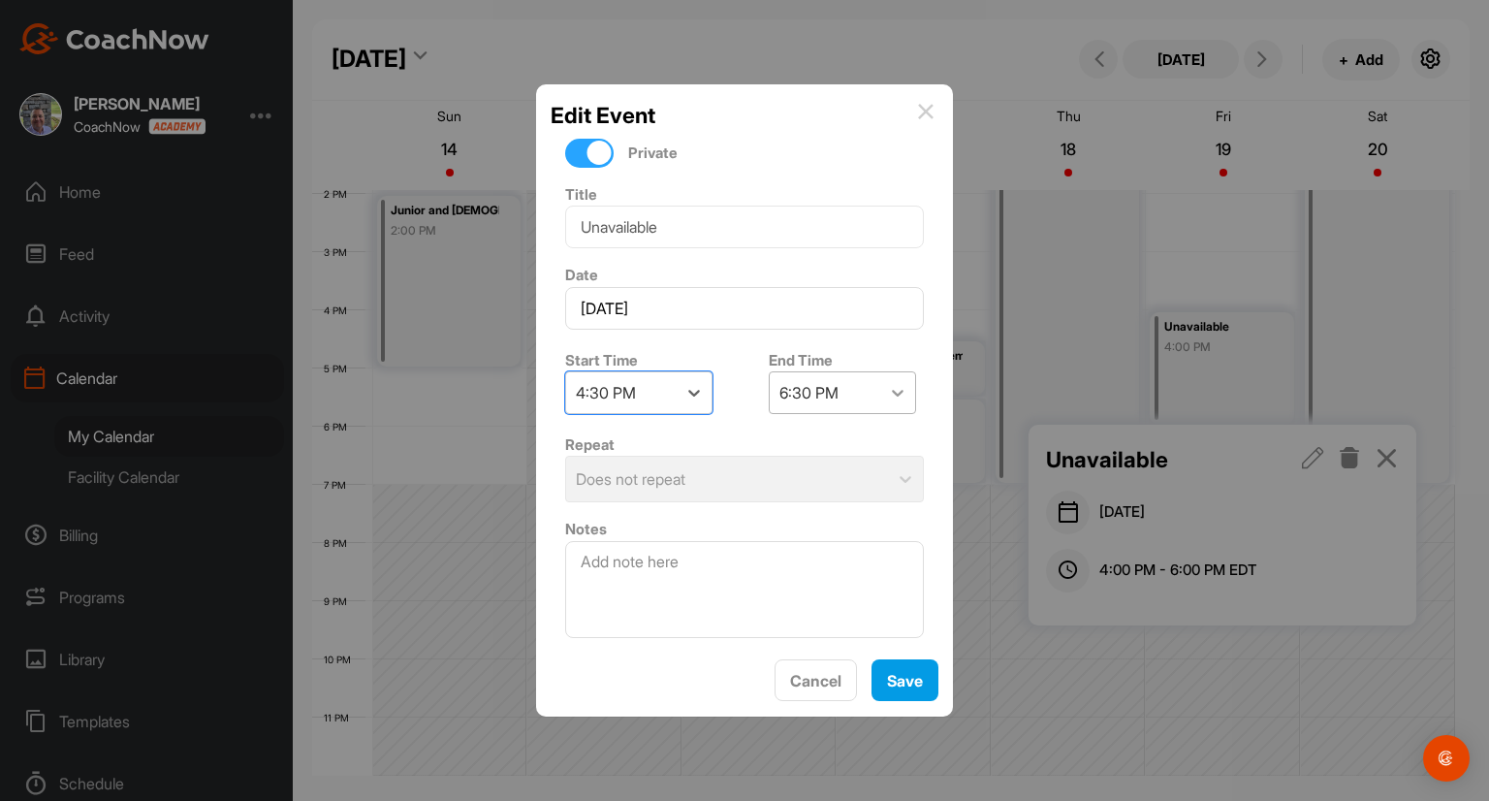
click at [898, 391] on icon at bounding box center [897, 392] width 19 height 19
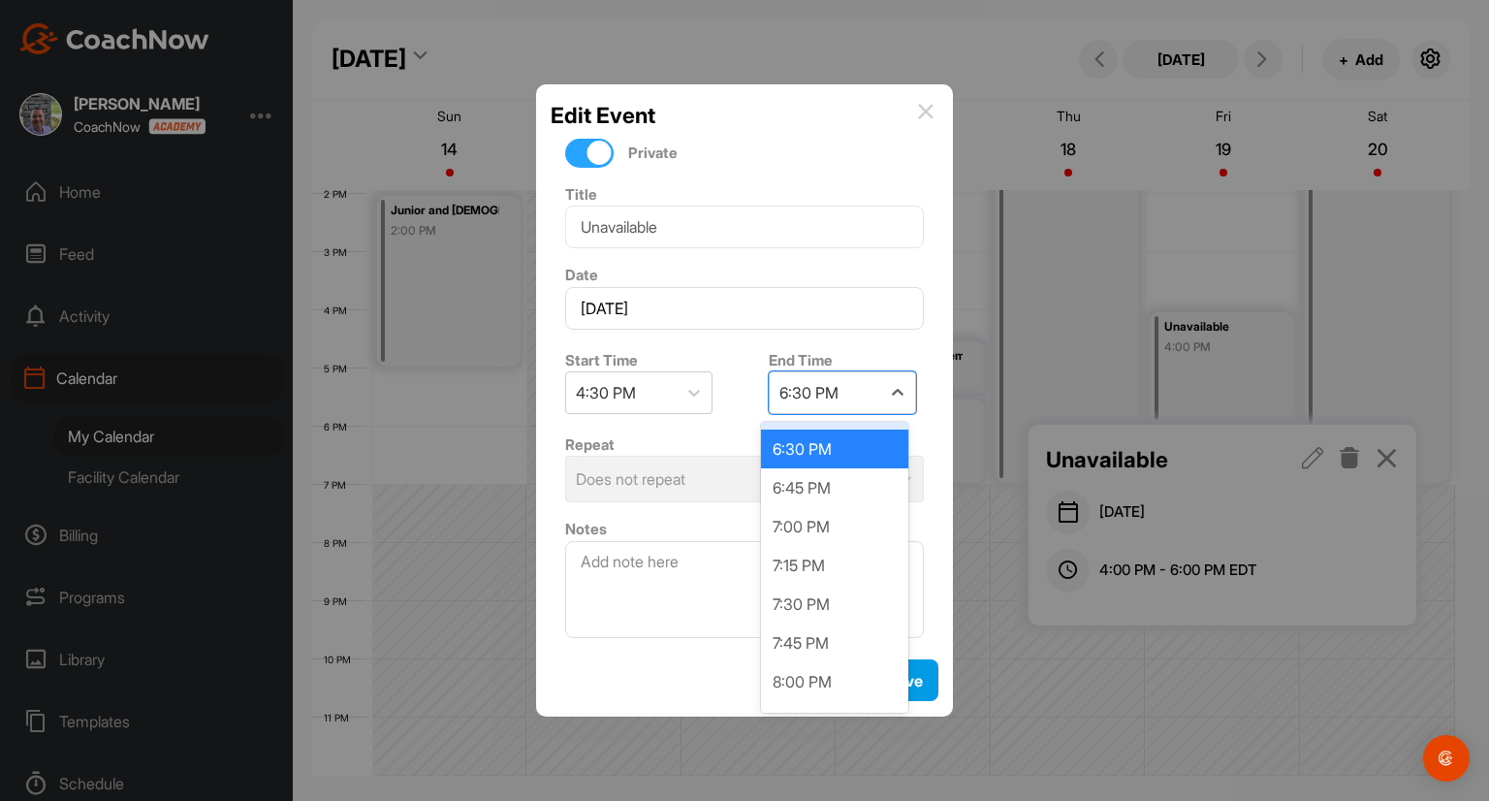
scroll to position [269, 0]
click at [858, 689] on div "8:00 PM" at bounding box center [834, 680] width 147 height 39
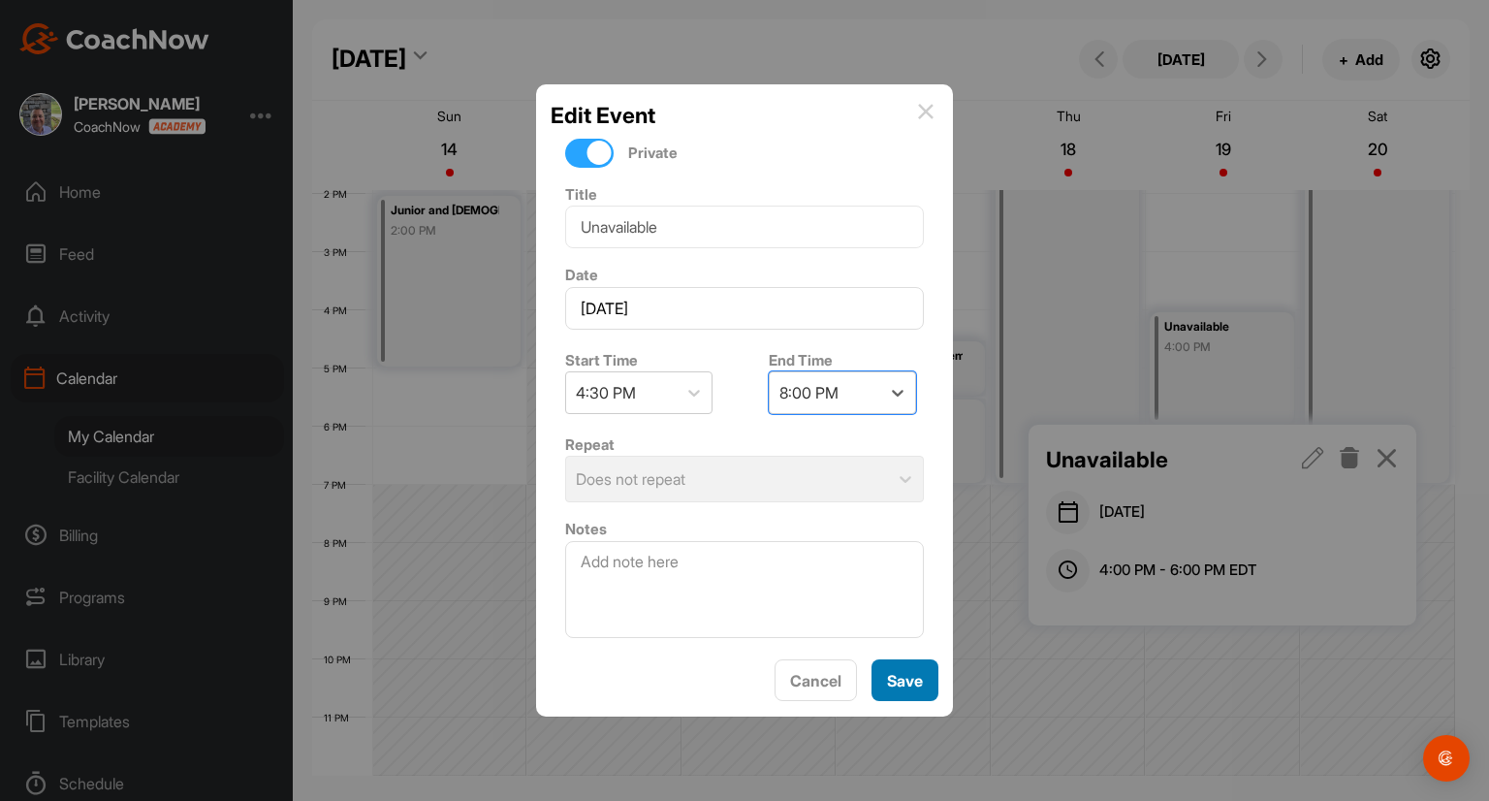
click at [900, 687] on button "Save" at bounding box center [905, 680] width 67 height 42
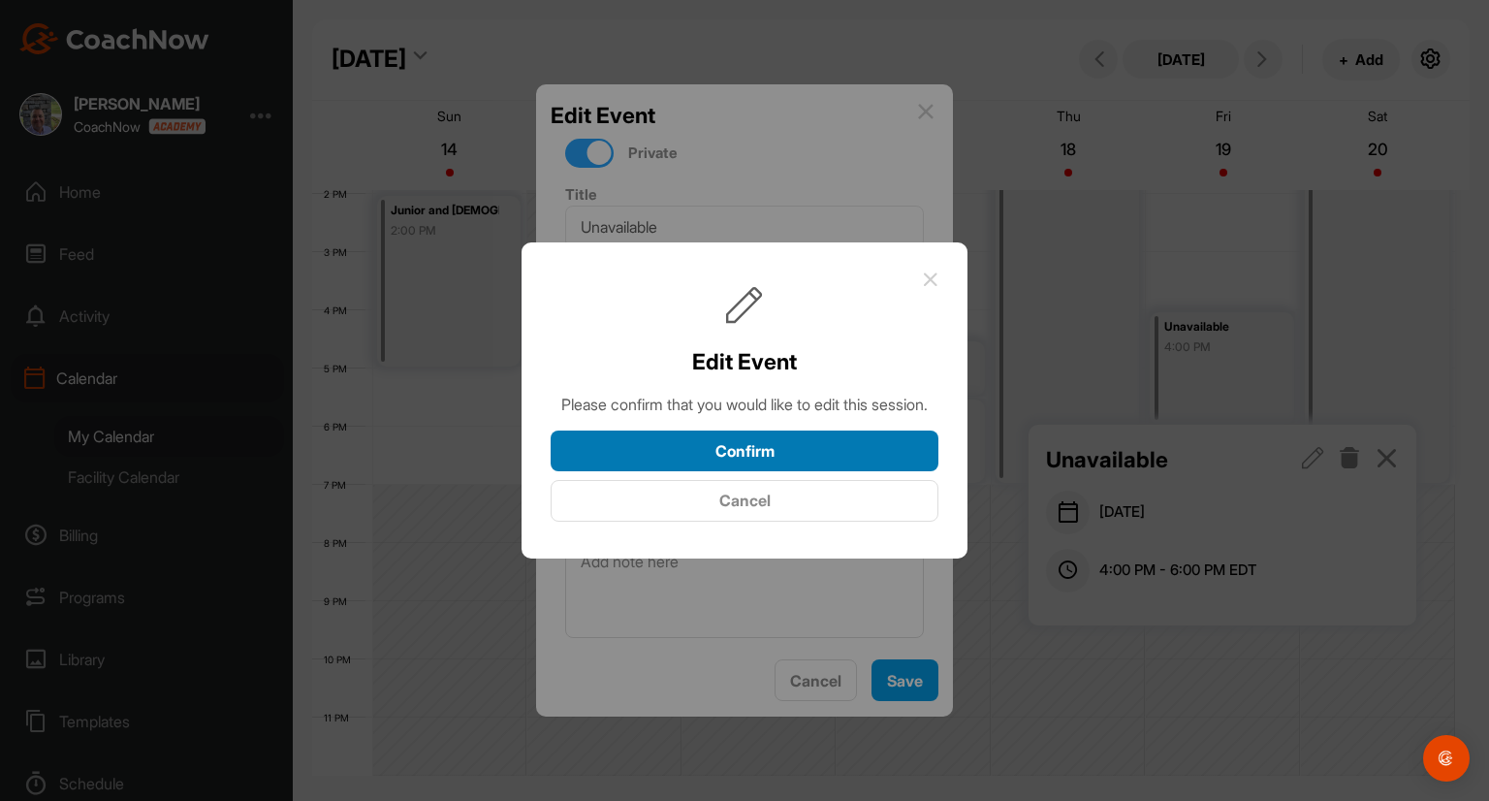
click at [818, 466] on button "Confirm" at bounding box center [745, 452] width 388 height 42
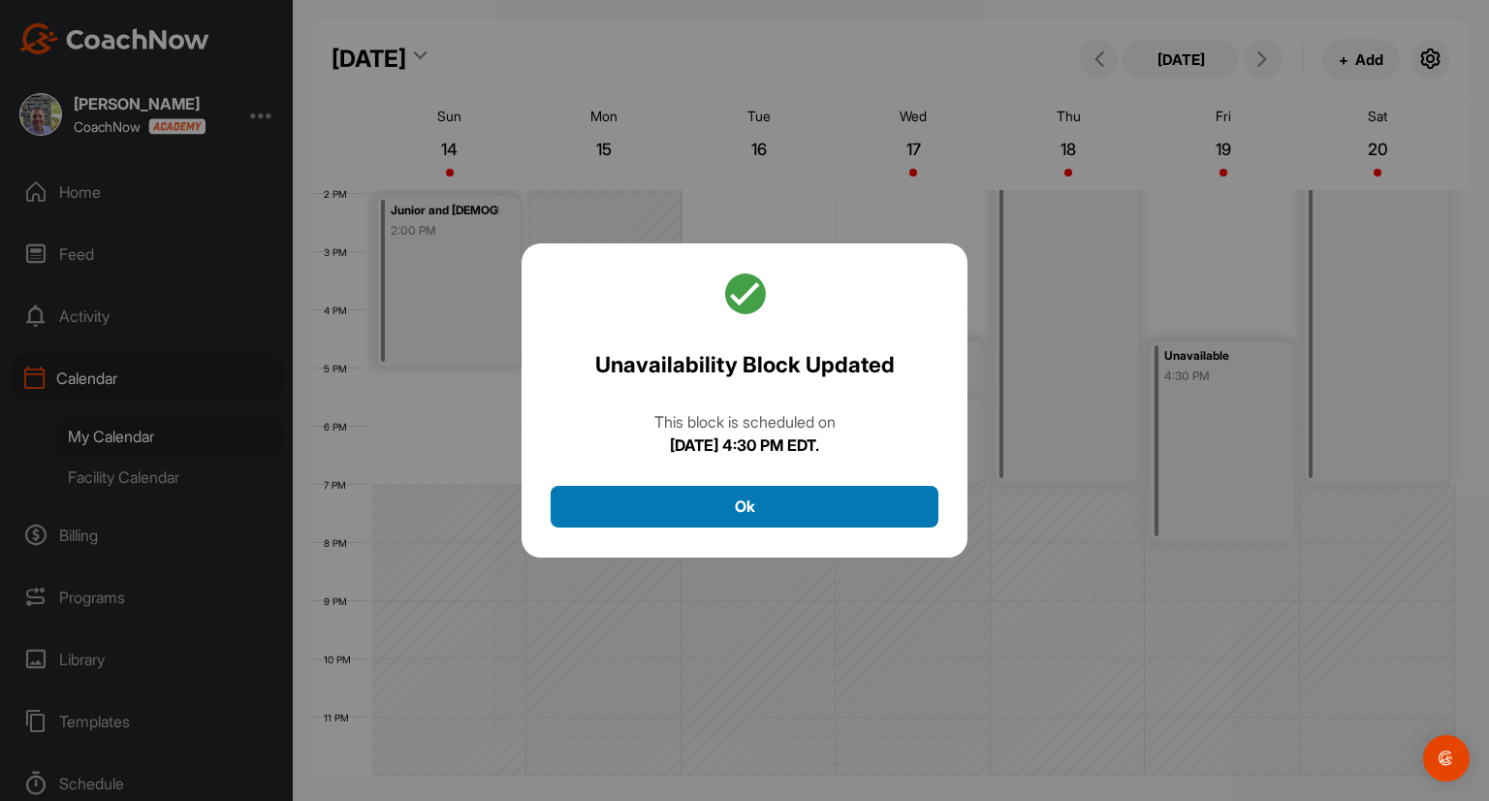
click at [853, 504] on button "Ok" at bounding box center [745, 507] width 388 height 42
